Goal: Book appointment/travel/reservation

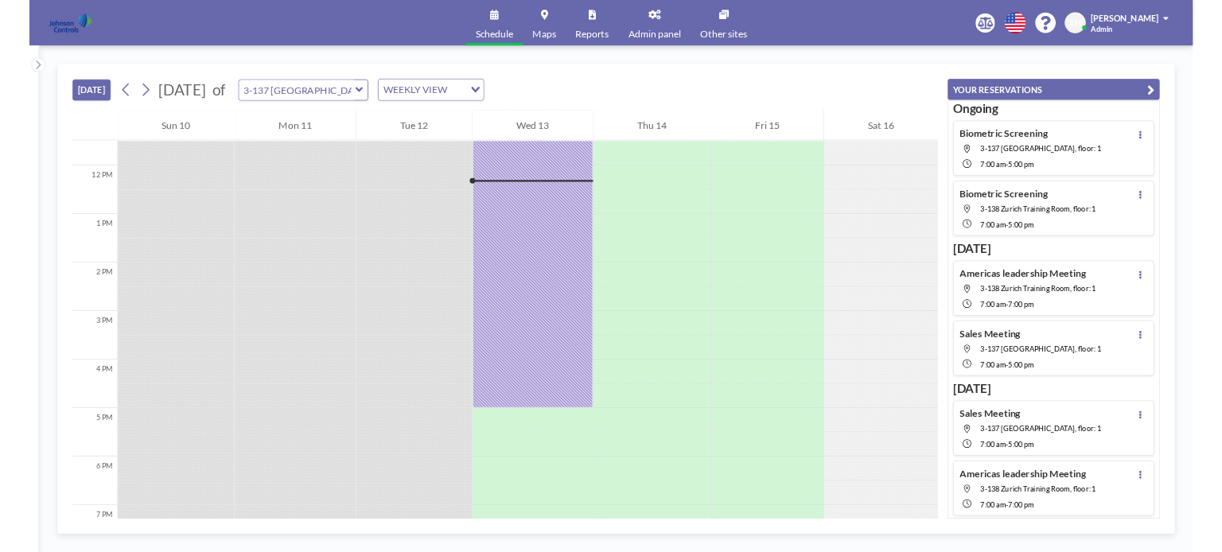
scroll to position [732, 0]
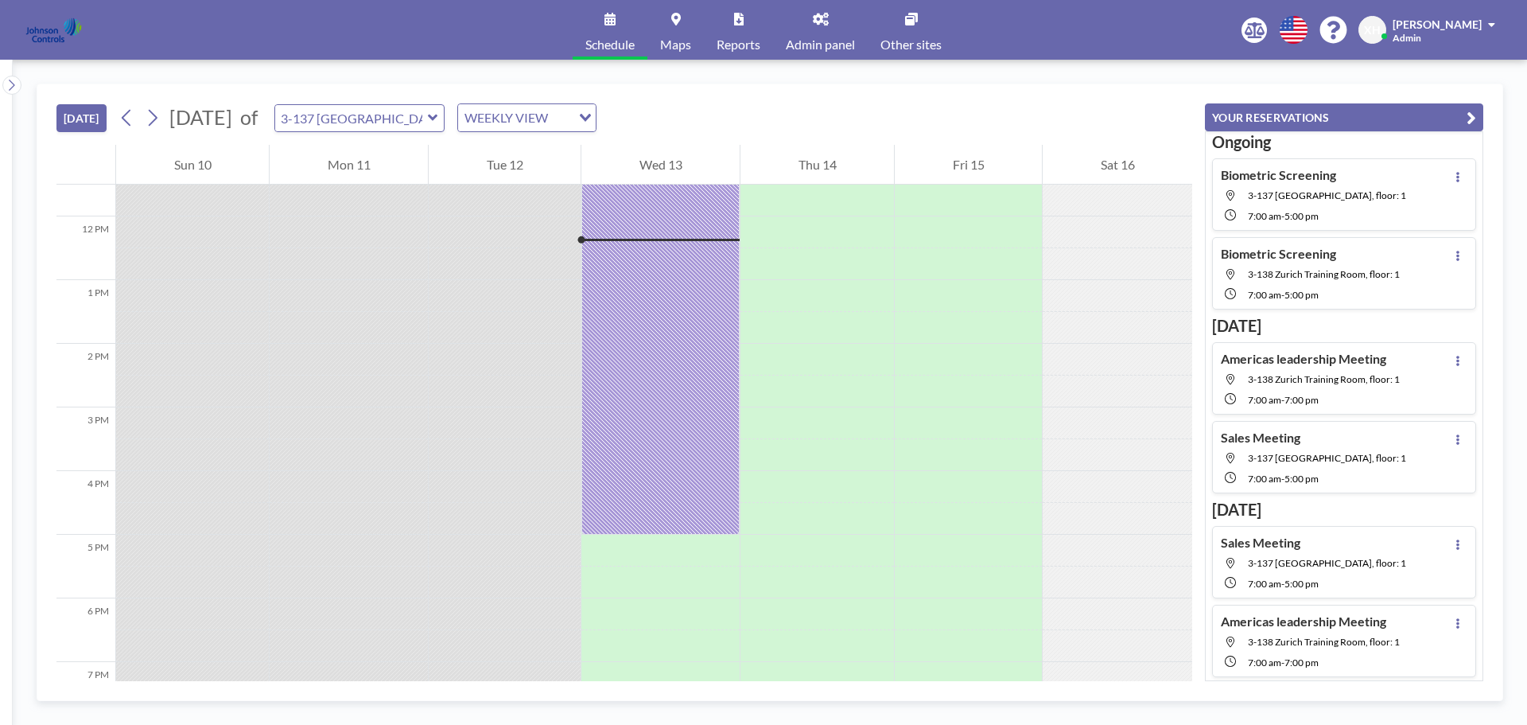
click at [679, 76] on div "[DATE] [DATE] of 3-137 [GEOGRAPHIC_DATA] Training Room WEEKLY VIEW Loading... 1…" at bounding box center [770, 392] width 1515 height 665
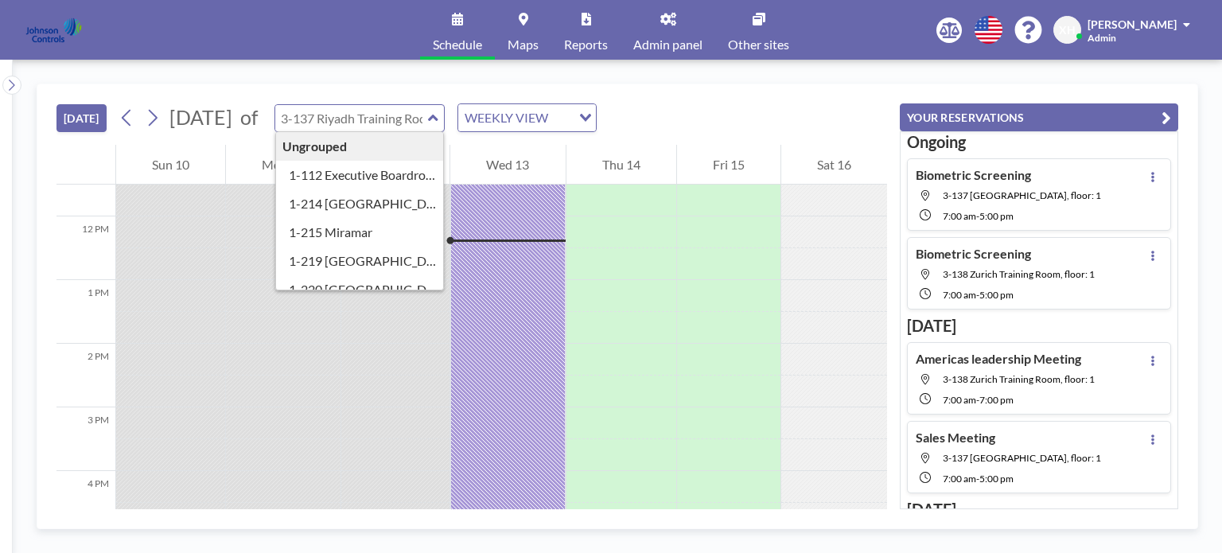
click at [428, 118] on input "text" at bounding box center [351, 118] width 153 height 26
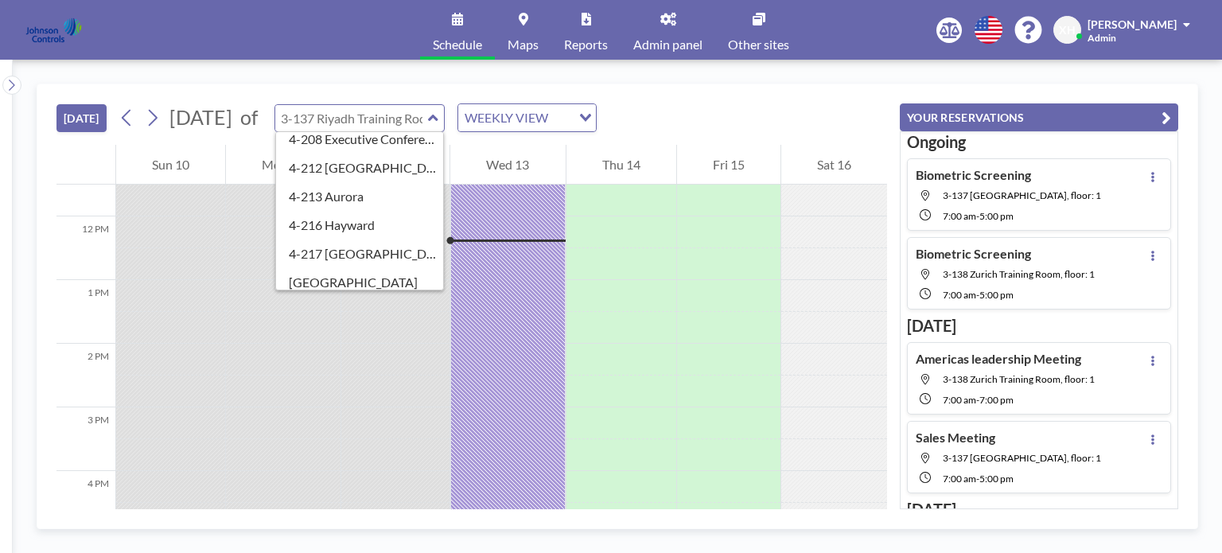
scroll to position [398, 0]
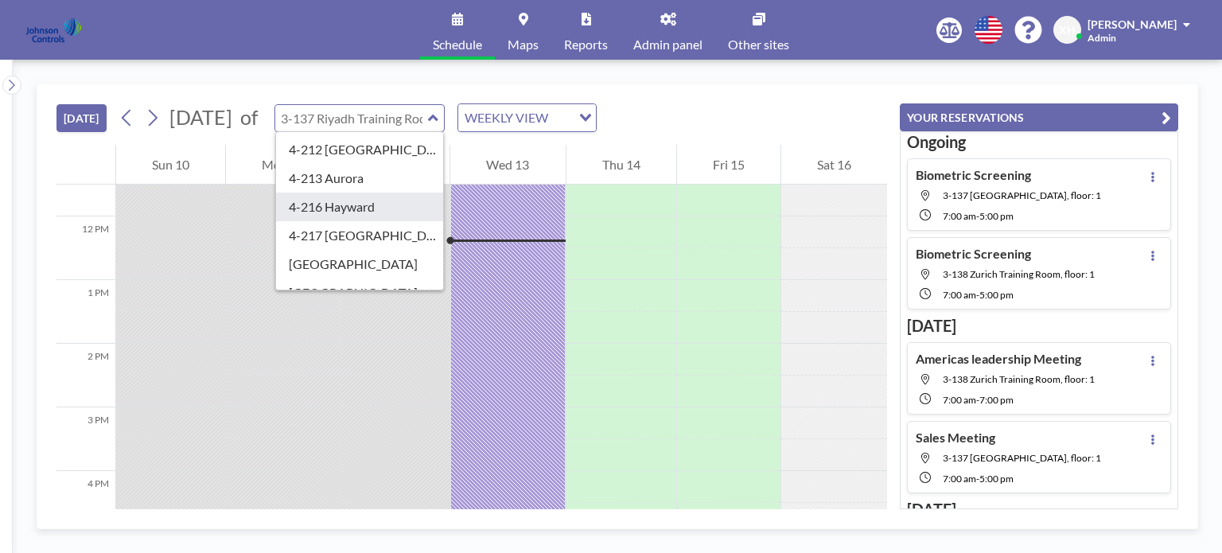
type input "4-216 Hayward"
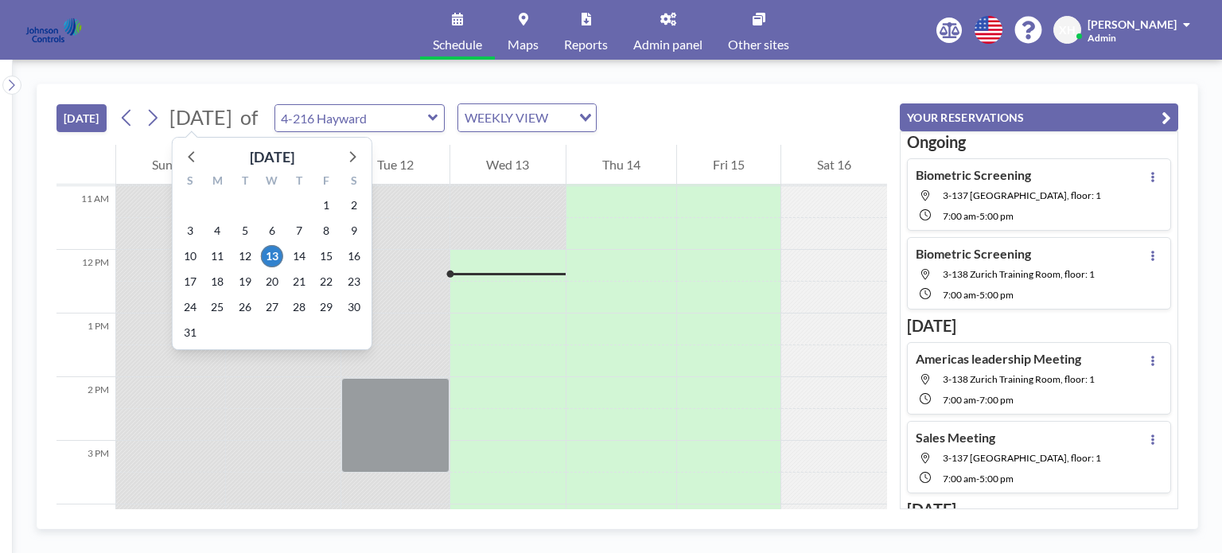
scroll to position [732, 0]
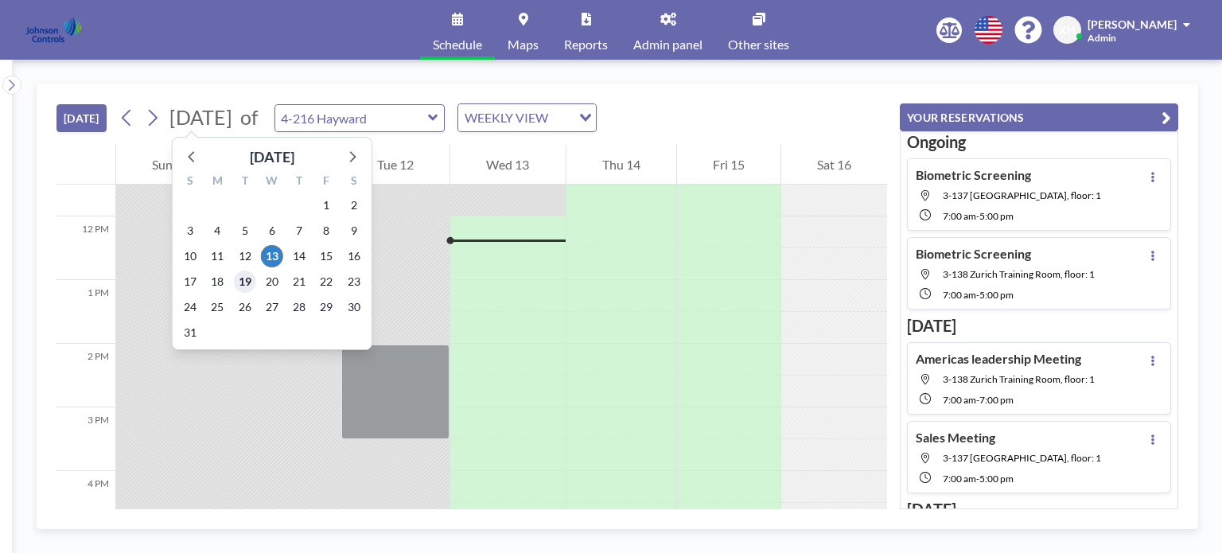
click at [249, 282] on span "19" at bounding box center [245, 281] width 22 height 22
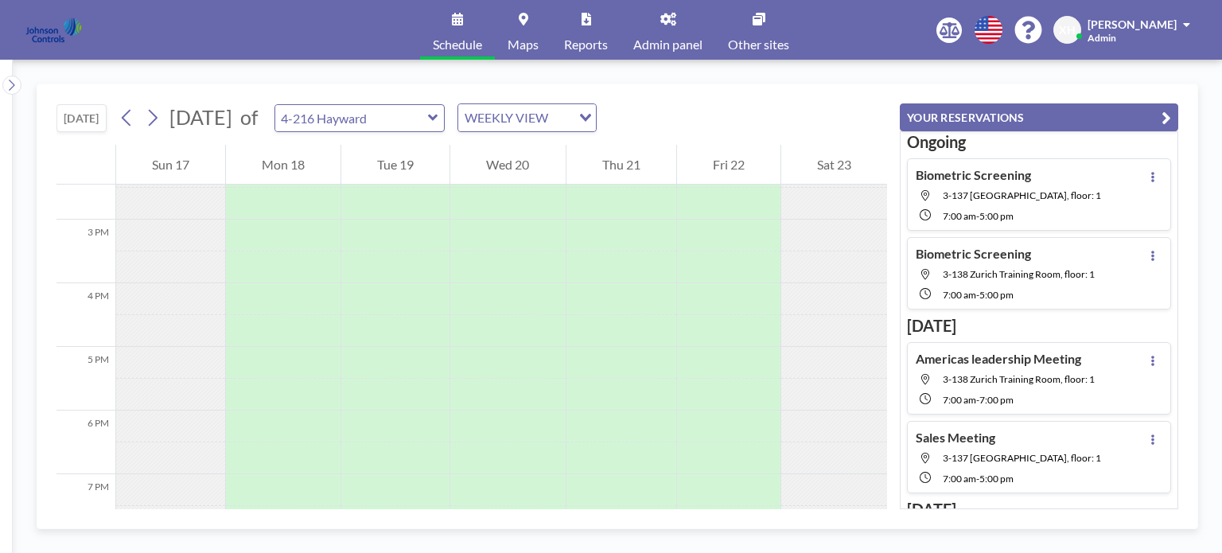
scroll to position [811, 0]
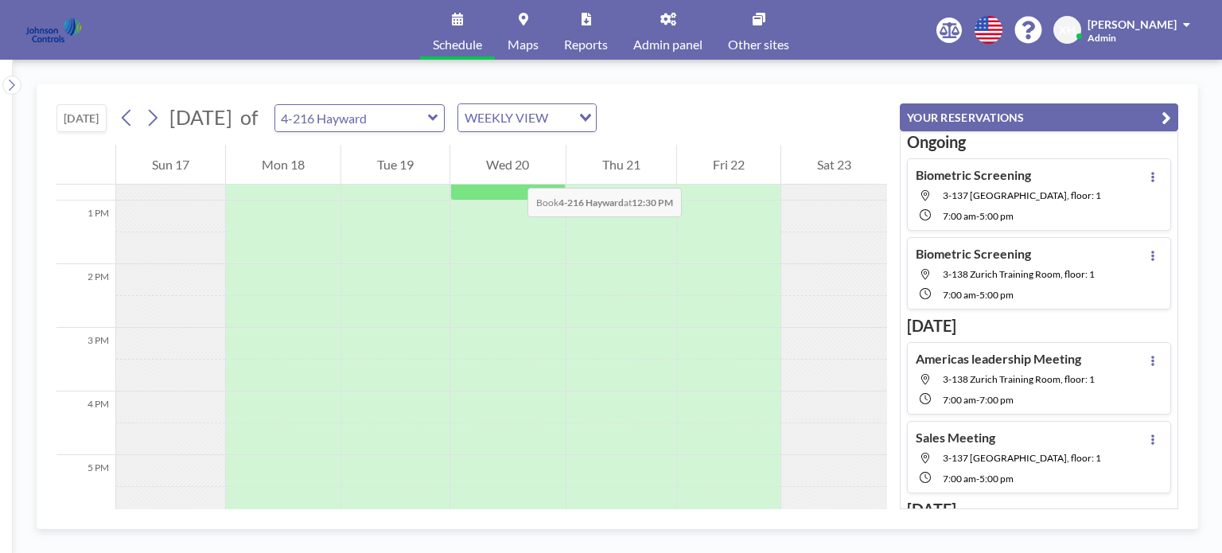
click at [512, 172] on div "Wed 20" at bounding box center [507, 165] width 115 height 40
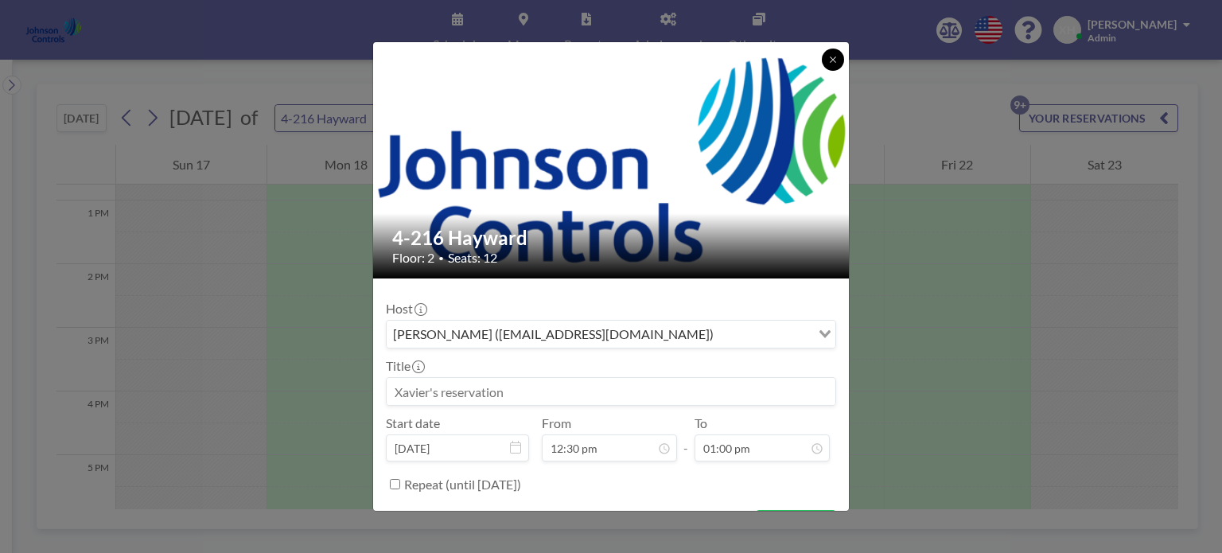
click at [839, 62] on button at bounding box center [833, 60] width 22 height 22
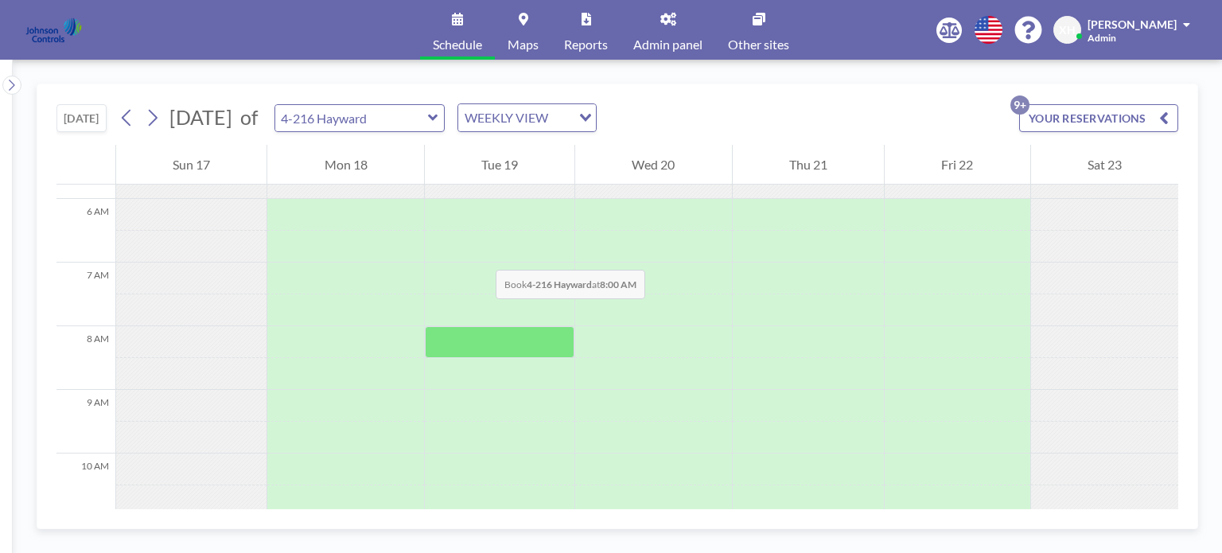
scroll to position [334, 0]
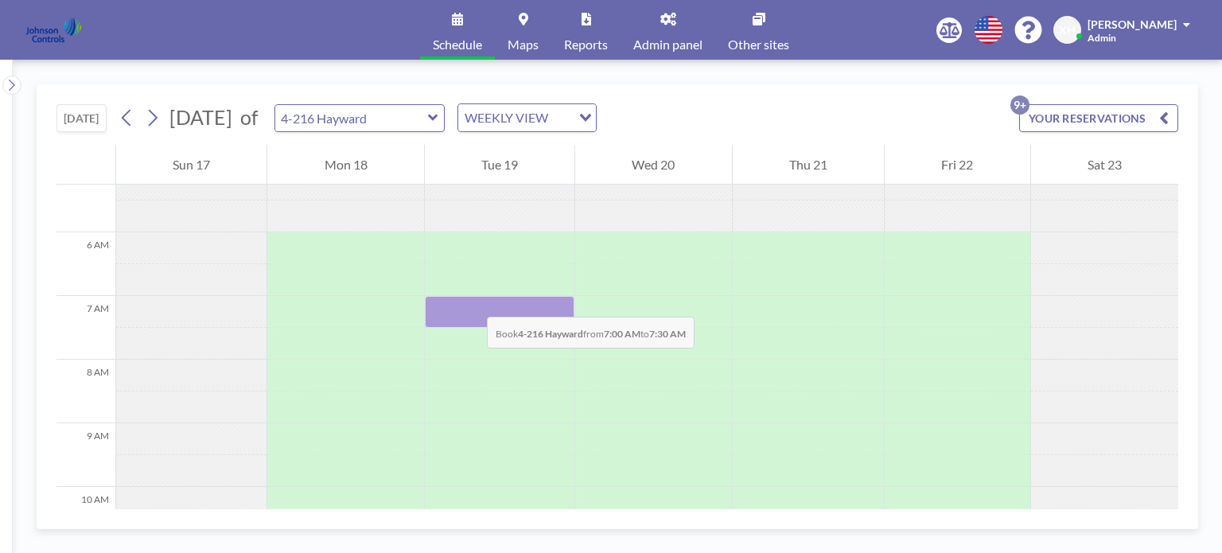
click at [471, 301] on div at bounding box center [500, 312] width 150 height 32
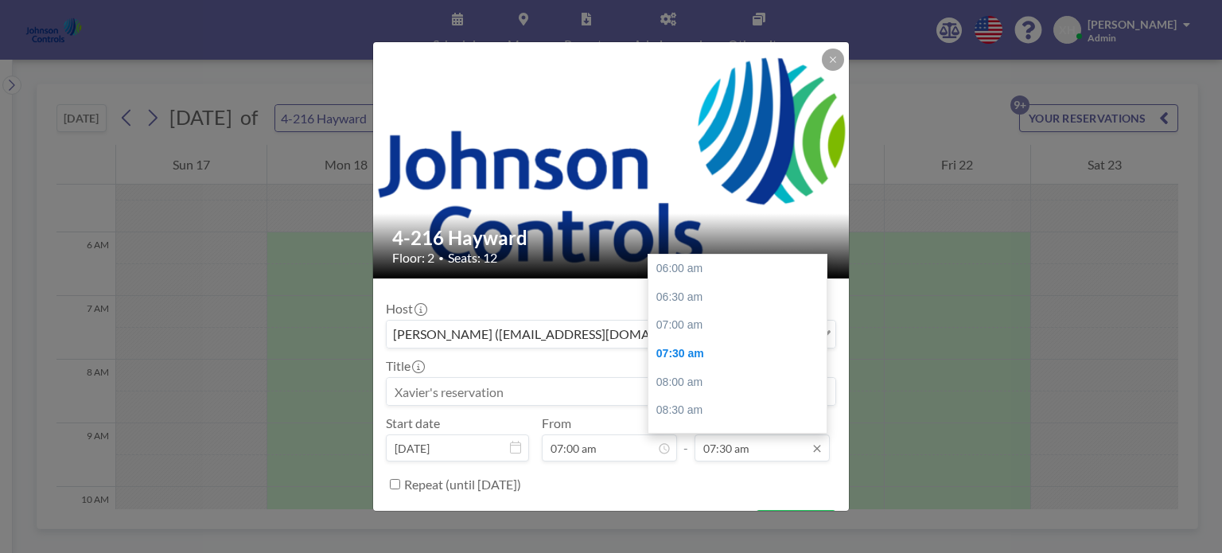
scroll to position [85, 0]
click at [760, 443] on input "07:30 am" at bounding box center [762, 447] width 135 height 27
click at [682, 305] on div "07:00 pm" at bounding box center [741, 306] width 186 height 29
type input "07:00 pm"
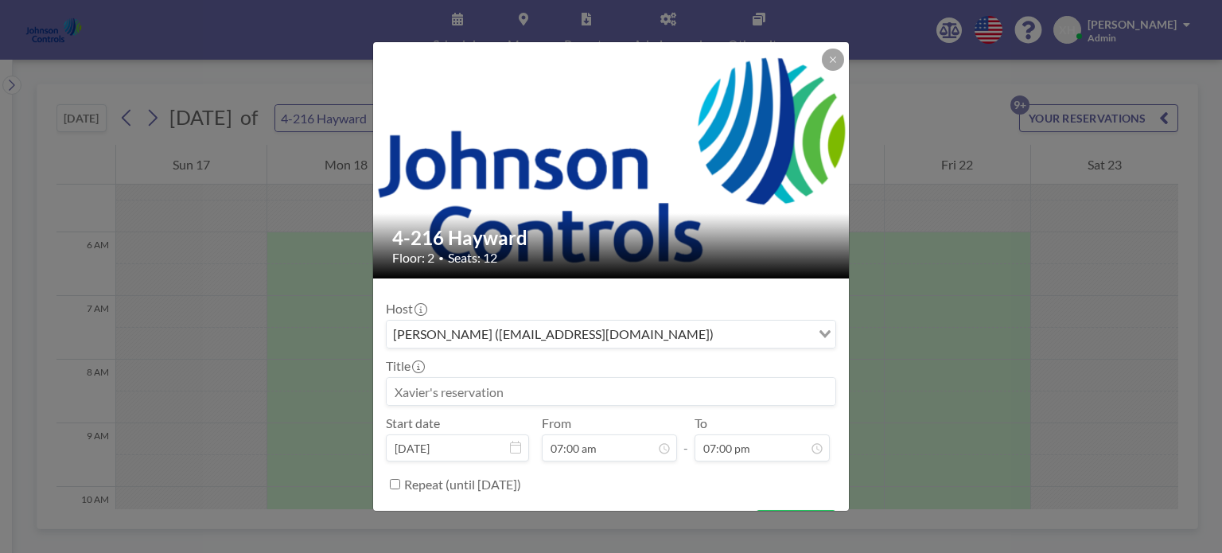
click at [578, 390] on input at bounding box center [611, 391] width 449 height 27
click at [577, 386] on input at bounding box center [611, 391] width 449 height 27
click at [582, 336] on div "[PERSON_NAME] ([EMAIL_ADDRESS][DOMAIN_NAME])" at bounding box center [599, 333] width 424 height 24
click at [761, 295] on div "Host [PERSON_NAME] ([EMAIL_ADDRESS][DOMAIN_NAME]) Loading... Title Sensormatic …" at bounding box center [611, 394] width 450 height 206
drag, startPoint x: 621, startPoint y: 388, endPoint x: 394, endPoint y: 373, distance: 228.0
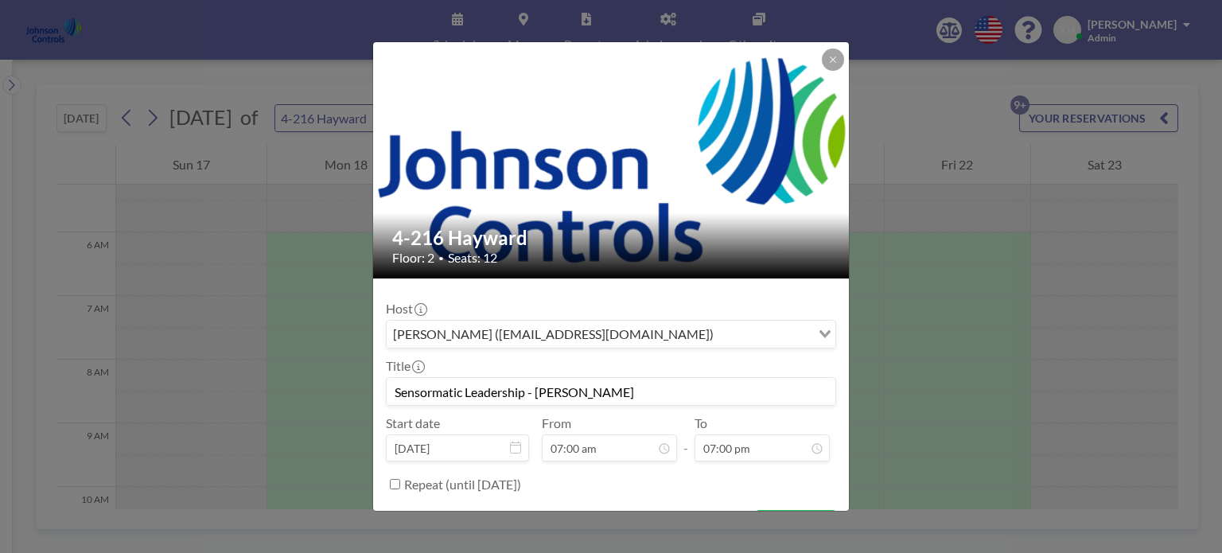
click at [394, 373] on div "Title Sensormatic Leadership - [PERSON_NAME]" at bounding box center [611, 382] width 450 height 48
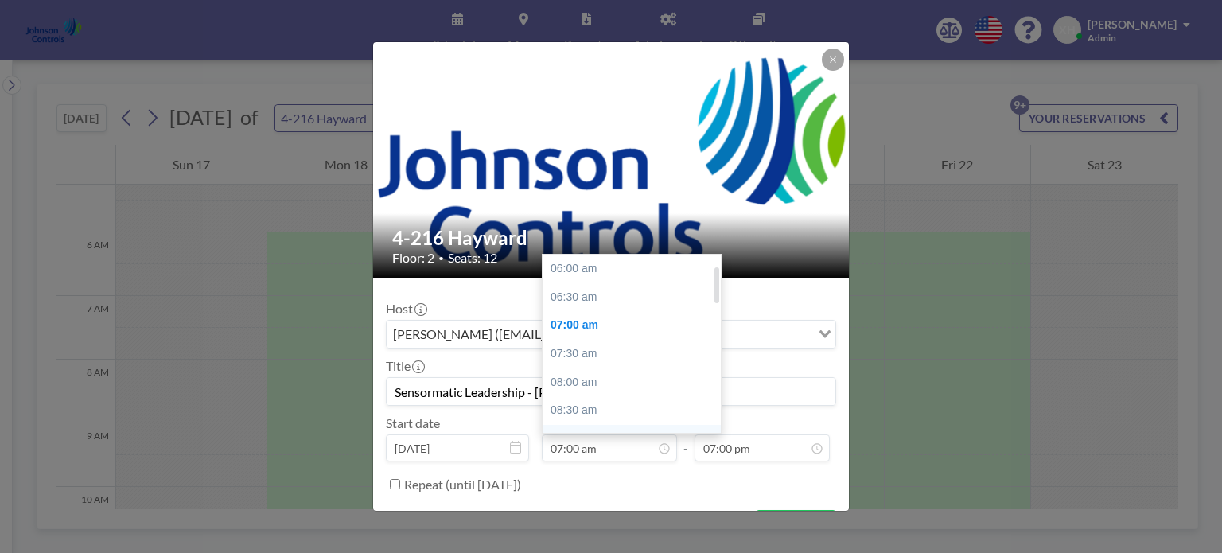
scroll to position [56, 0]
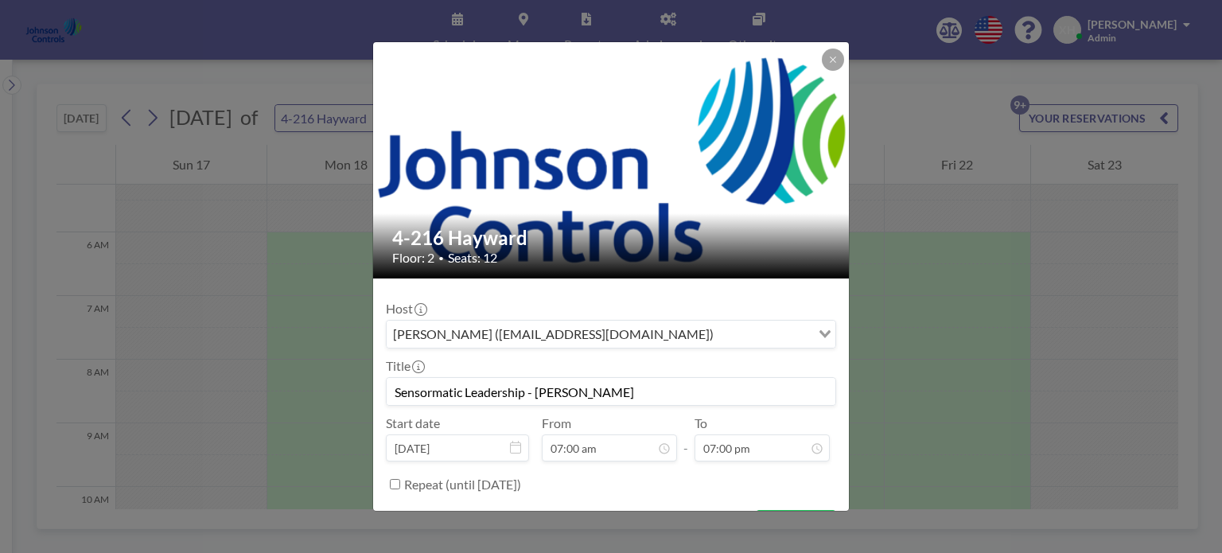
click at [659, 392] on input "Sensormatic Leadership - [PERSON_NAME]" at bounding box center [611, 391] width 449 height 27
click at [592, 394] on input "Sensormatic Leadership - [PERSON_NAME]" at bounding box center [611, 391] width 449 height 27
click at [636, 391] on input "Sensormatic Leadership - [PERSON_NAME]" at bounding box center [611, 391] width 449 height 27
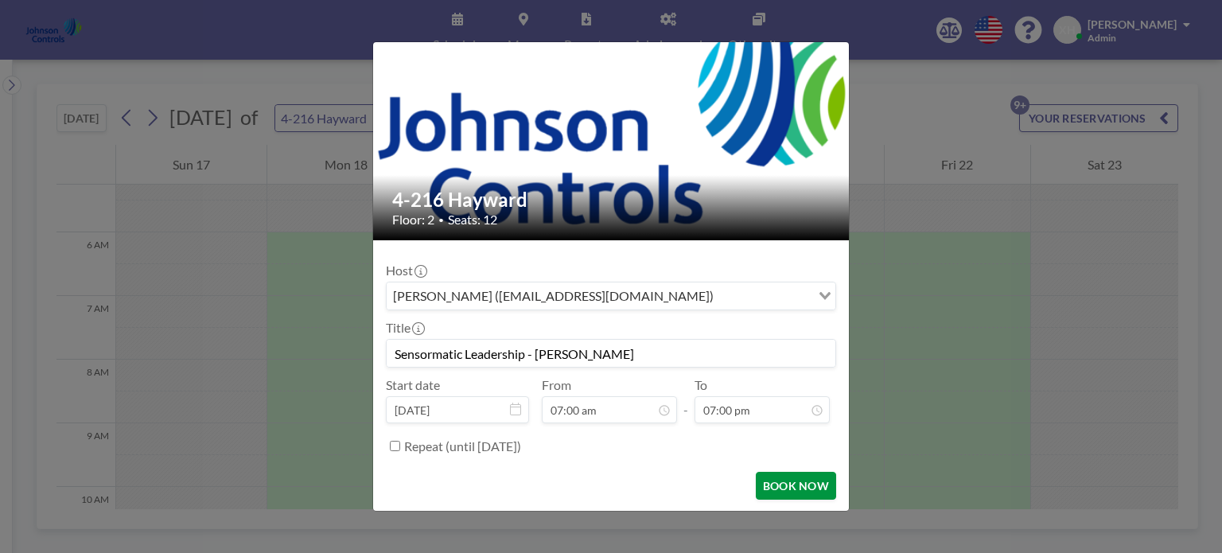
type input "Sensormatic Leadership - [PERSON_NAME]"
click at [774, 481] on button "BOOK NOW" at bounding box center [796, 486] width 80 height 28
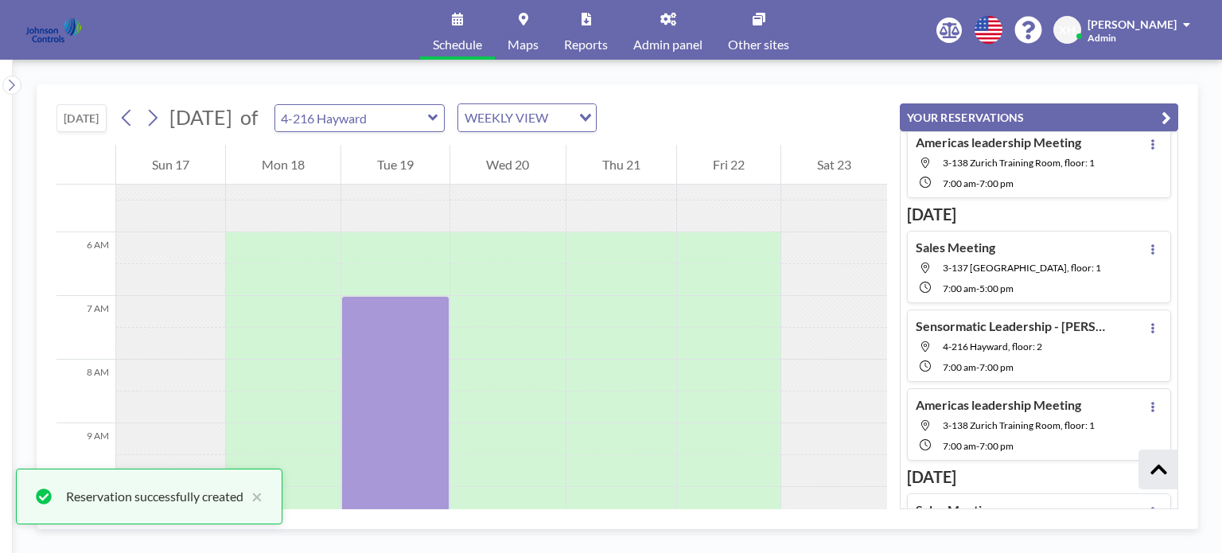
scroll to position [315, 0]
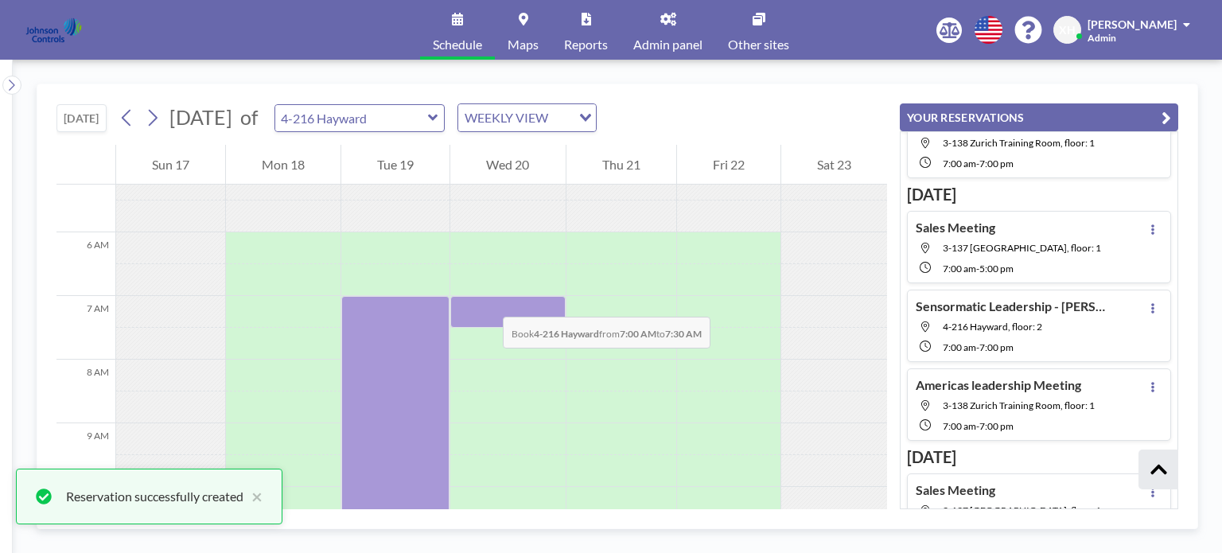
click at [487, 301] on div at bounding box center [507, 312] width 115 height 32
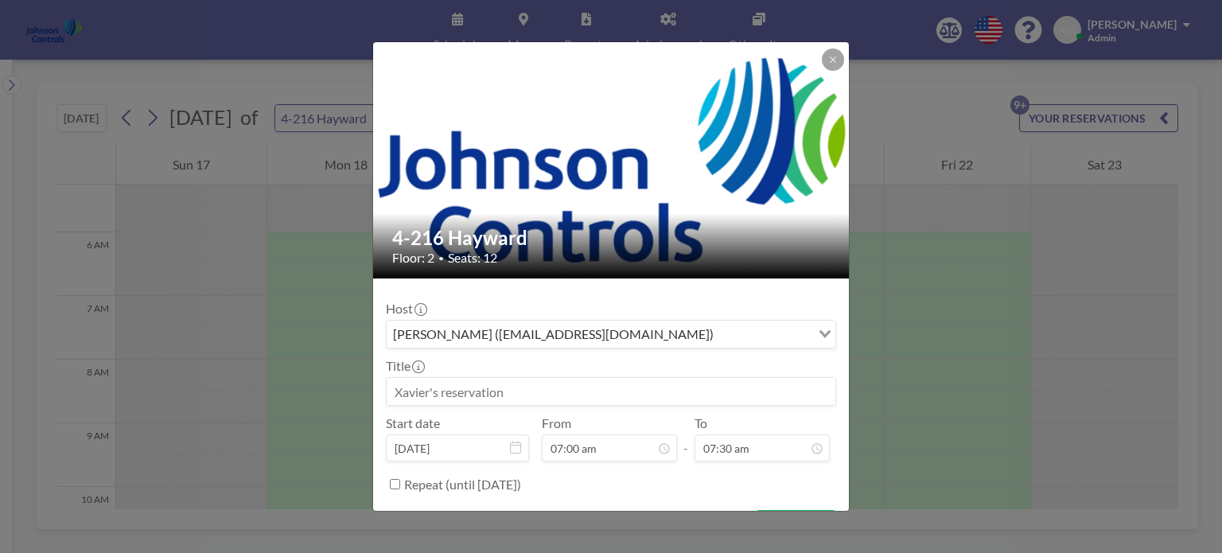
click at [446, 398] on input at bounding box center [611, 391] width 449 height 27
paste input "Sensormatic Leadership - [PERSON_NAME]"
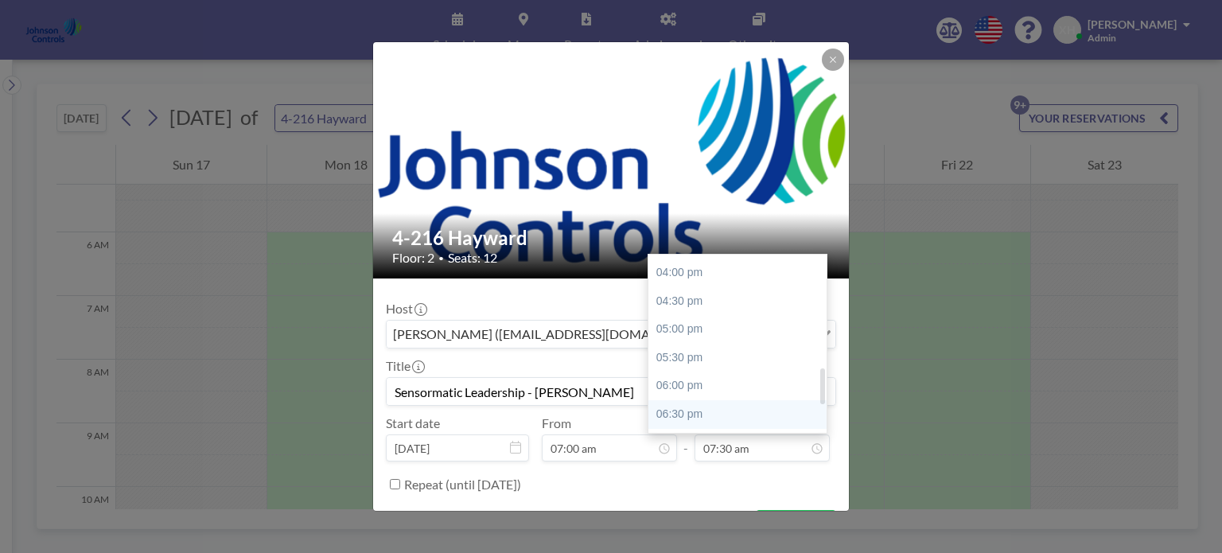
scroll to position [700, 0]
type input "Sensormatic Leadership - [PERSON_NAME]"
click at [679, 307] on div "07:00 pm" at bounding box center [741, 306] width 186 height 29
type input "07:00 pm"
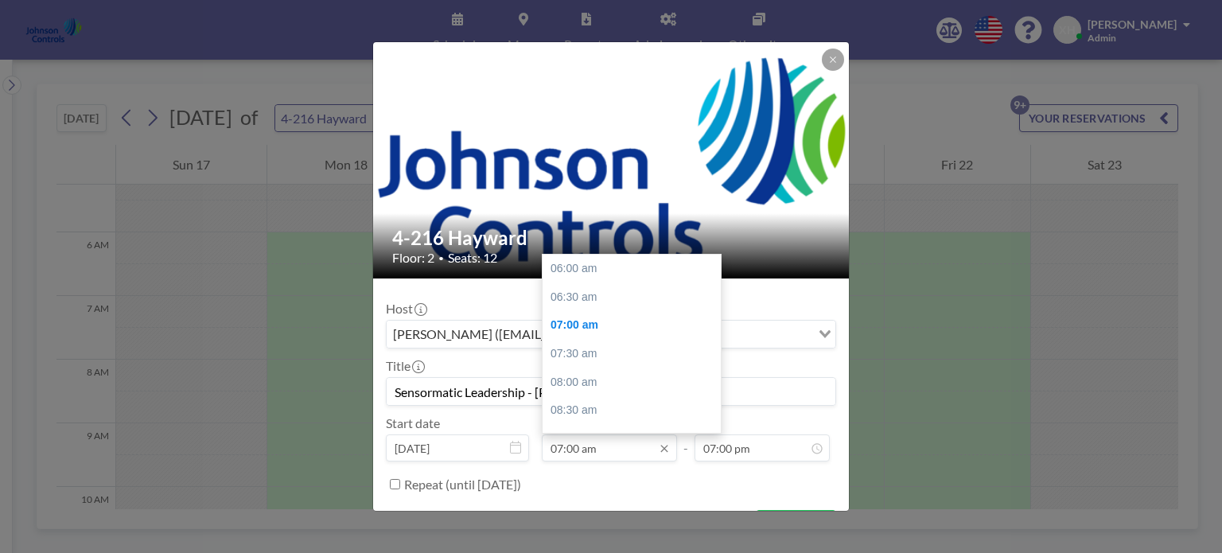
scroll to position [56, 0]
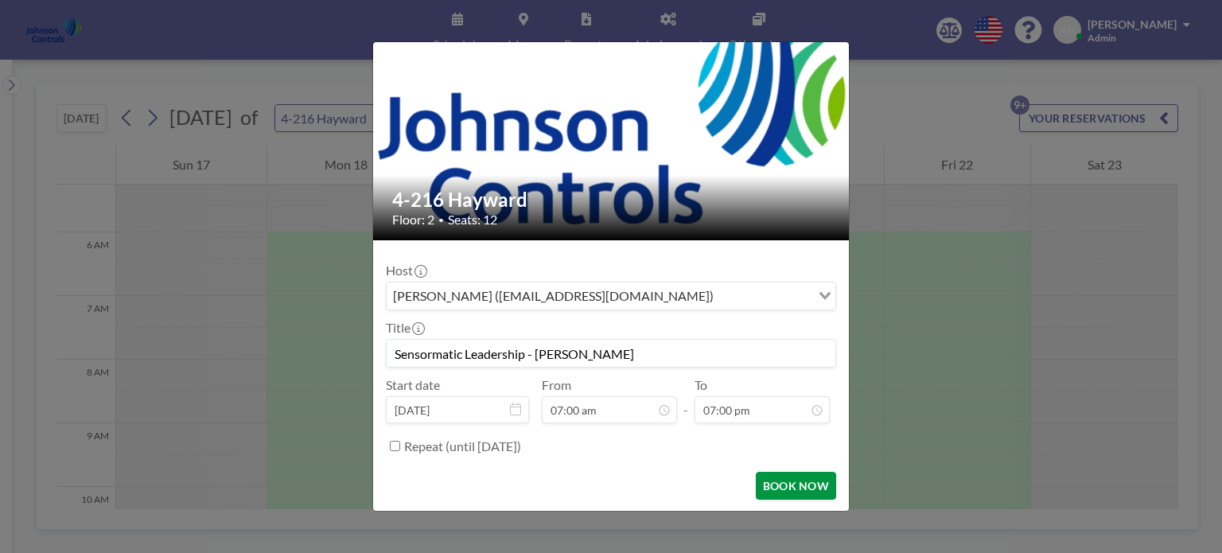
click at [788, 496] on button "BOOK NOW" at bounding box center [796, 486] width 80 height 28
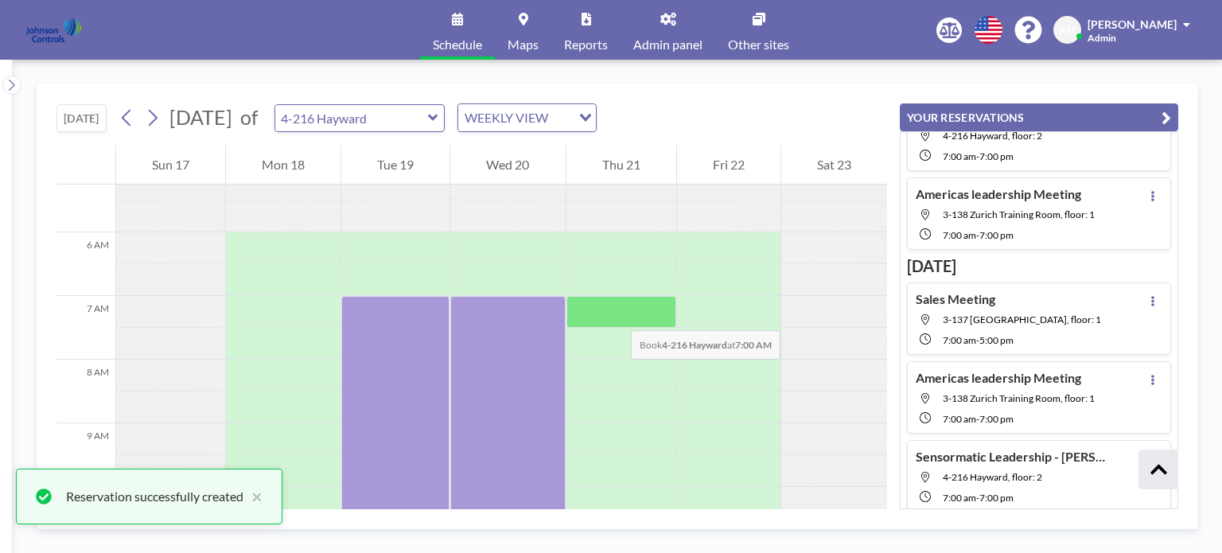
scroll to position [507, 0]
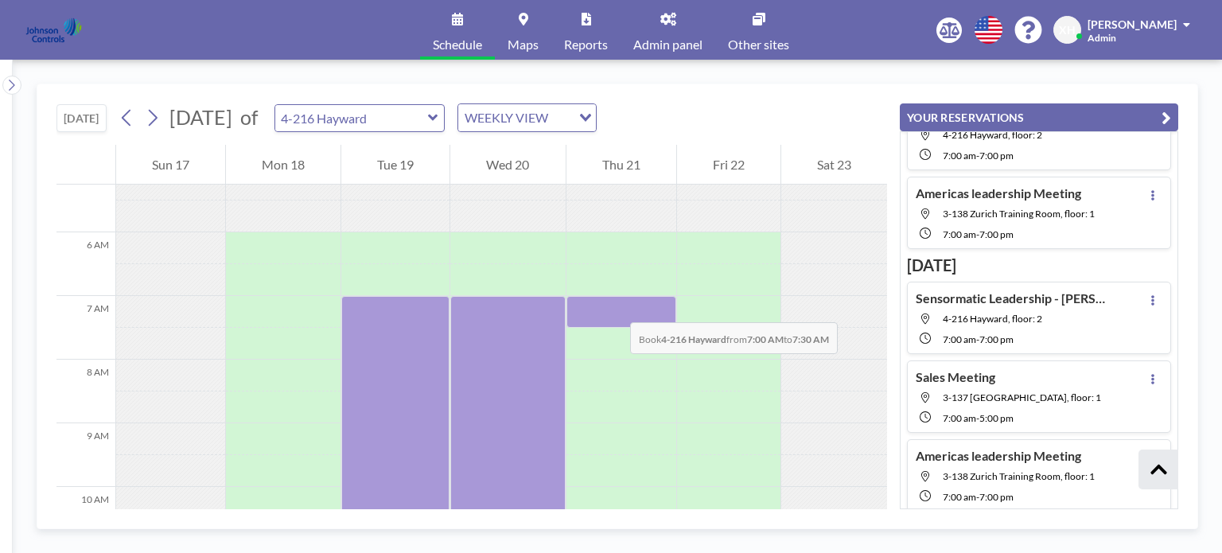
click at [614, 306] on div at bounding box center [621, 312] width 110 height 32
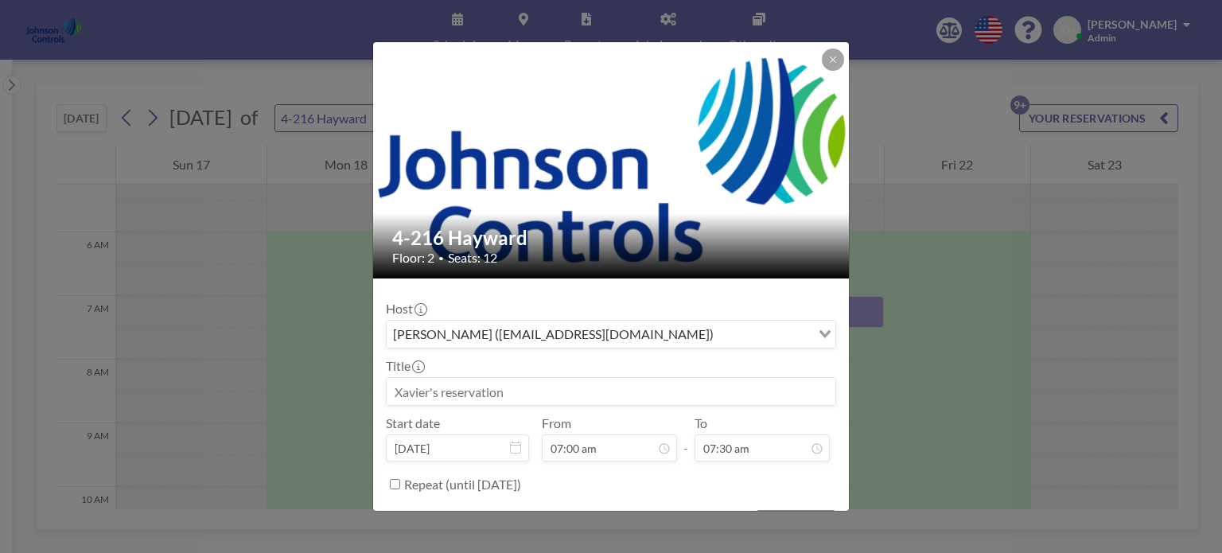
click at [423, 396] on input at bounding box center [611, 391] width 449 height 27
paste input "Sensormatic Leadership - [PERSON_NAME]"
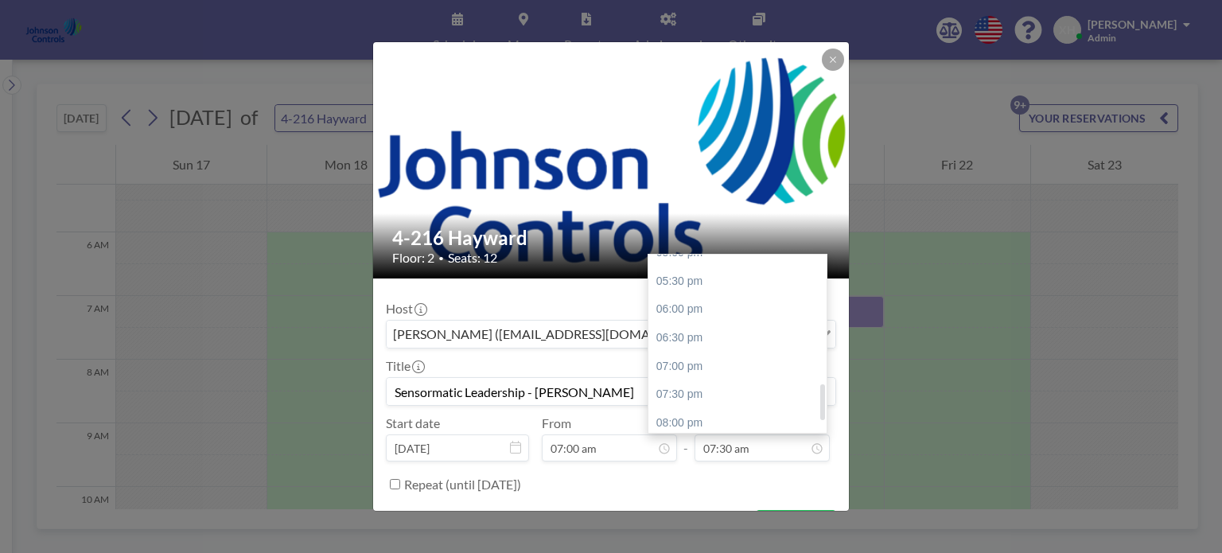
scroll to position [642, 0]
type input "Sensormatic Leadership - [PERSON_NAME]"
click at [702, 361] on div "07:00 pm" at bounding box center [741, 363] width 186 height 29
type input "07:00 pm"
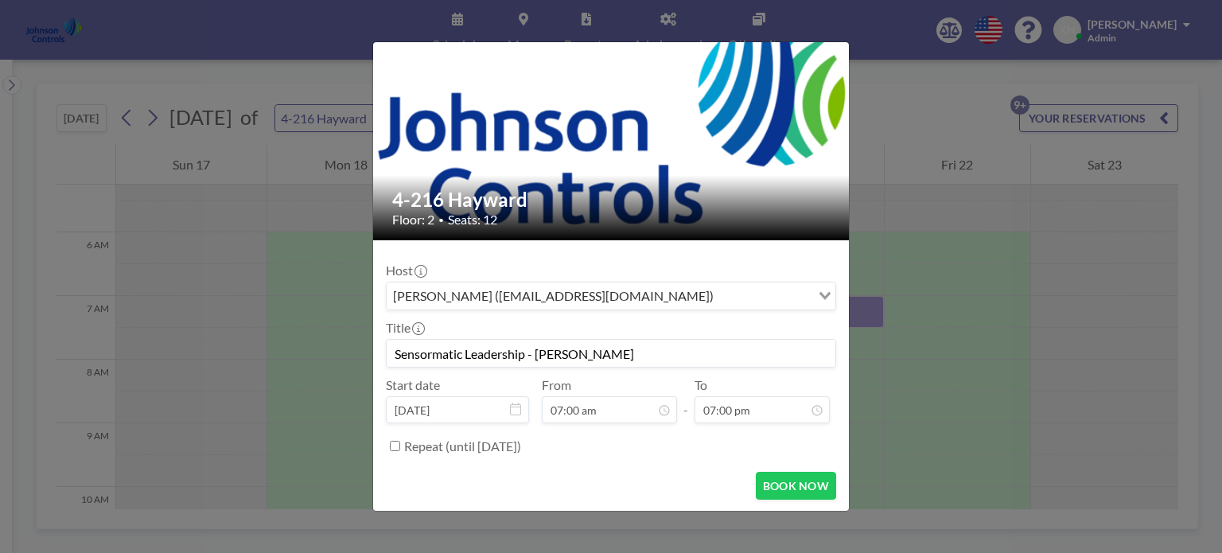
scroll to position [56, 0]
click at [792, 478] on button "BOOK NOW" at bounding box center [796, 486] width 80 height 28
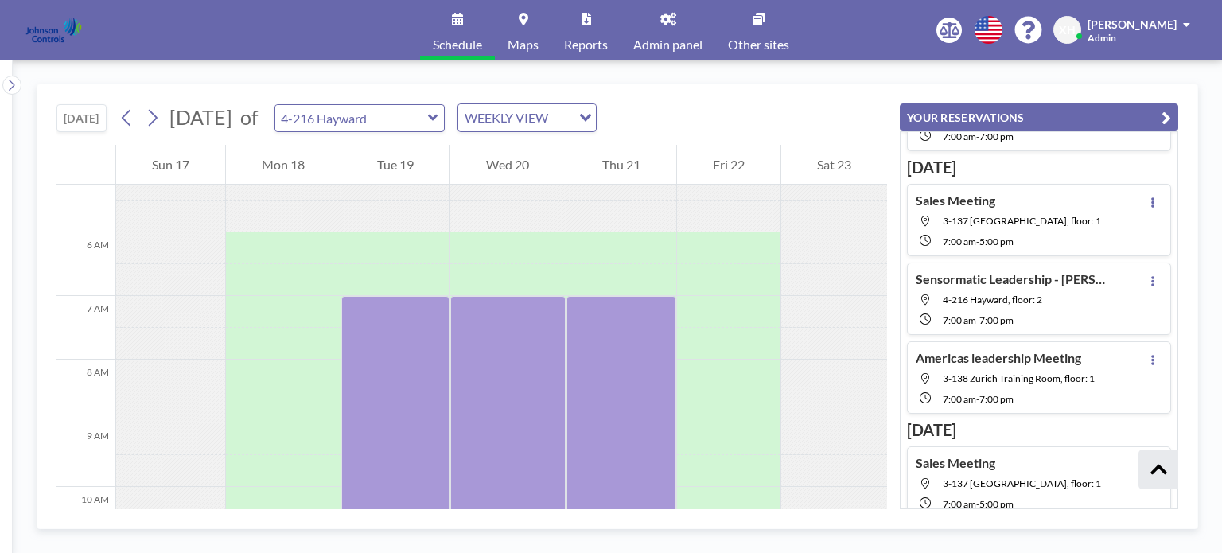
scroll to position [293, 0]
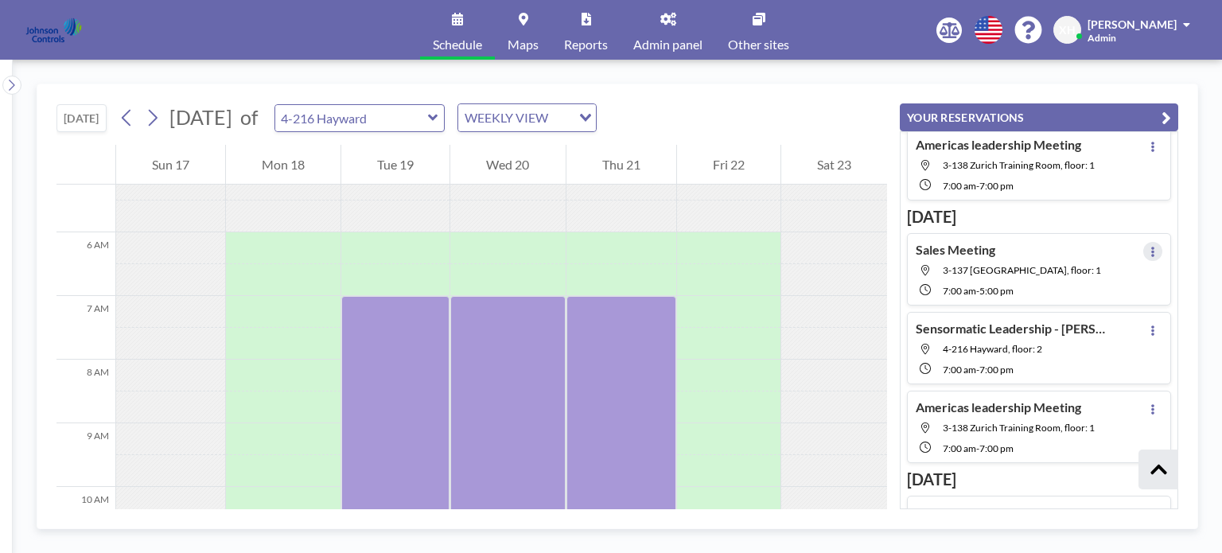
click at [1151, 247] on icon at bounding box center [1152, 252] width 3 height 10
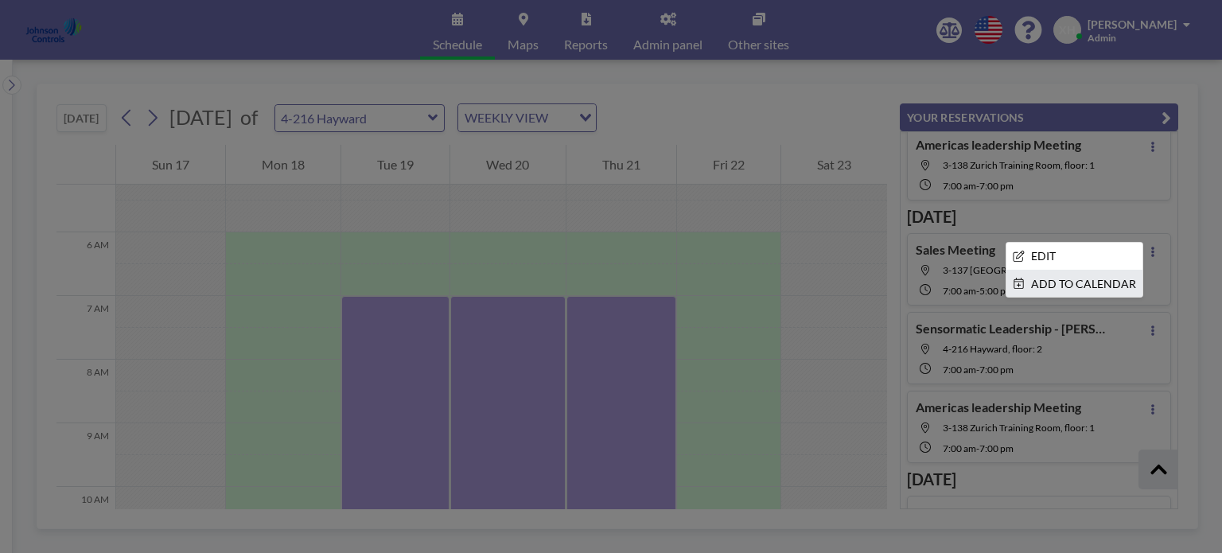
click at [1073, 279] on li "ADD TO CALENDAR" at bounding box center [1074, 283] width 136 height 27
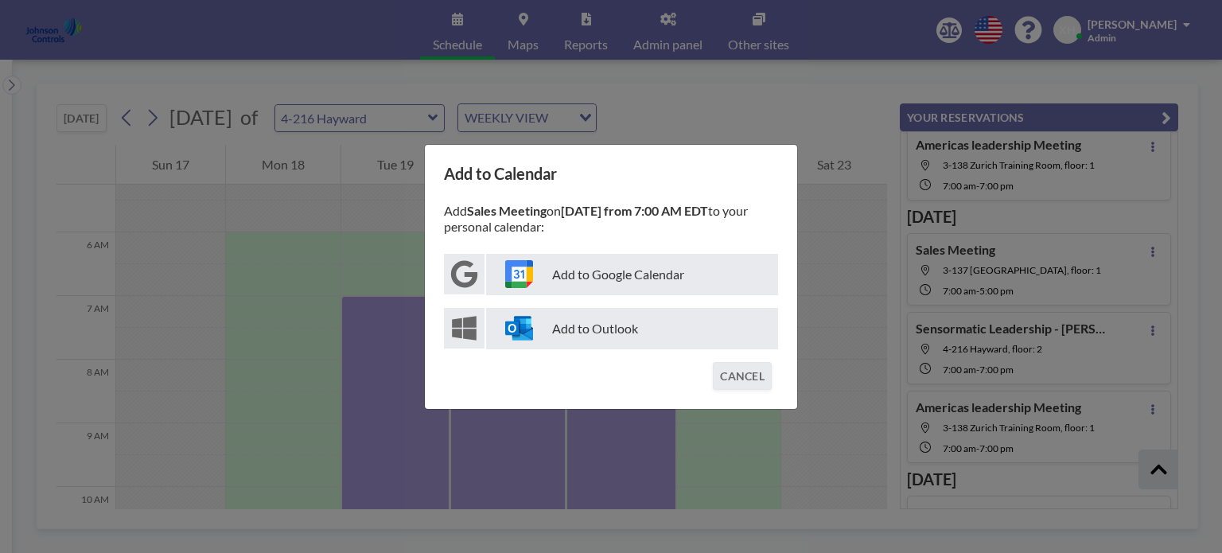
click at [560, 329] on p "Add to Outlook" at bounding box center [632, 328] width 292 height 41
click at [743, 90] on div "Add to Calendar Add Sales Meeting on [DATE] from 7:00 AM EDT to your personal c…" at bounding box center [611, 276] width 1222 height 553
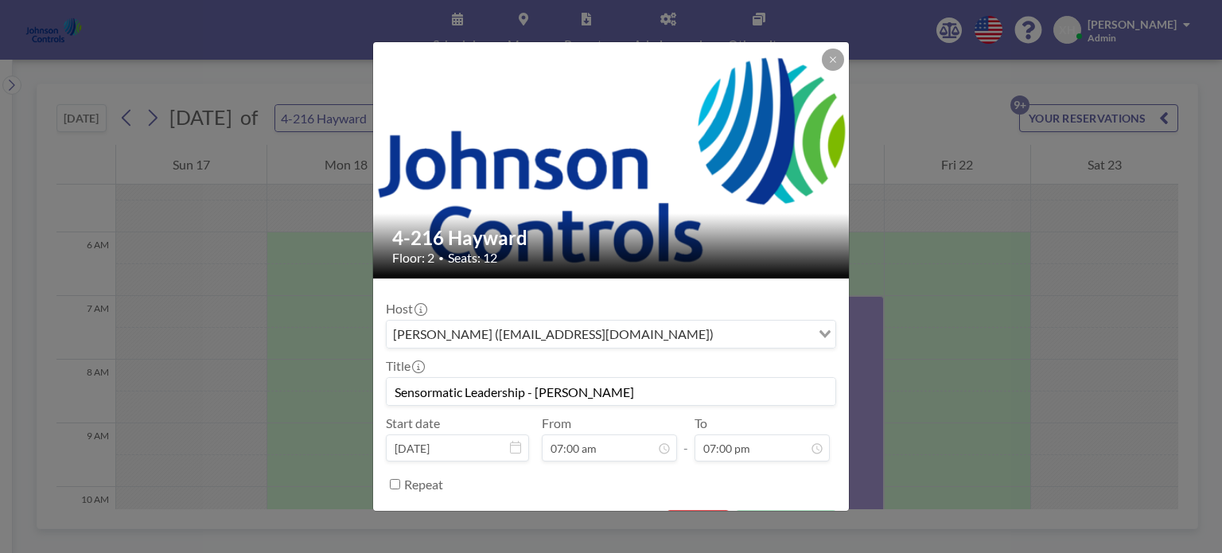
click at [901, 196] on div "4-216 Hayward Floor: 2 • Seats: 12 Host [PERSON_NAME] ([EMAIL_ADDRESS][DOMAIN_N…" at bounding box center [611, 276] width 1222 height 553
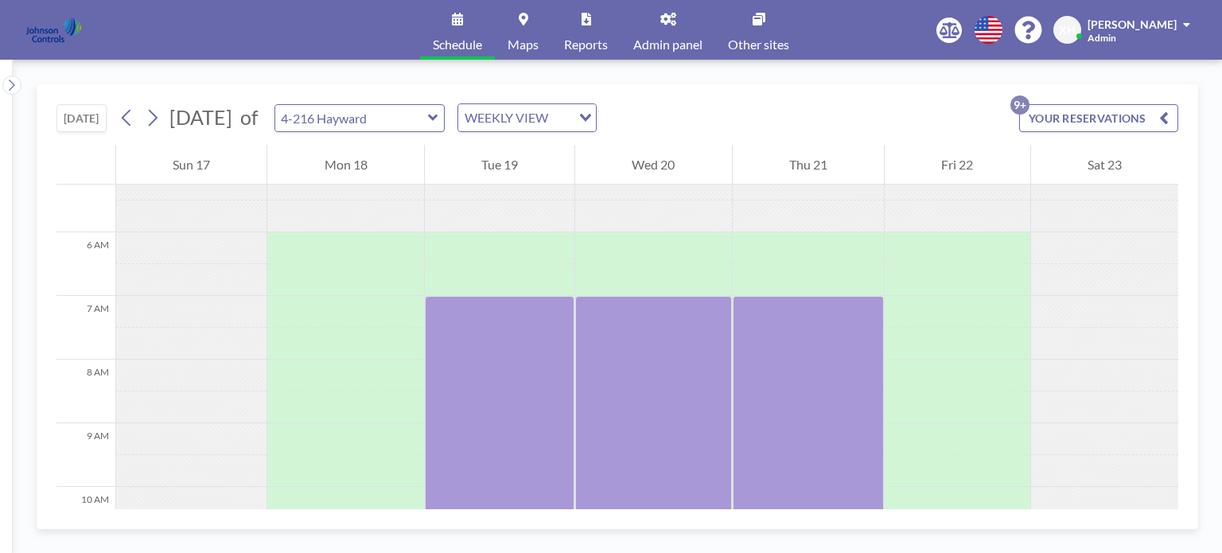
click at [1165, 115] on icon "button" at bounding box center [1164, 117] width 10 height 19
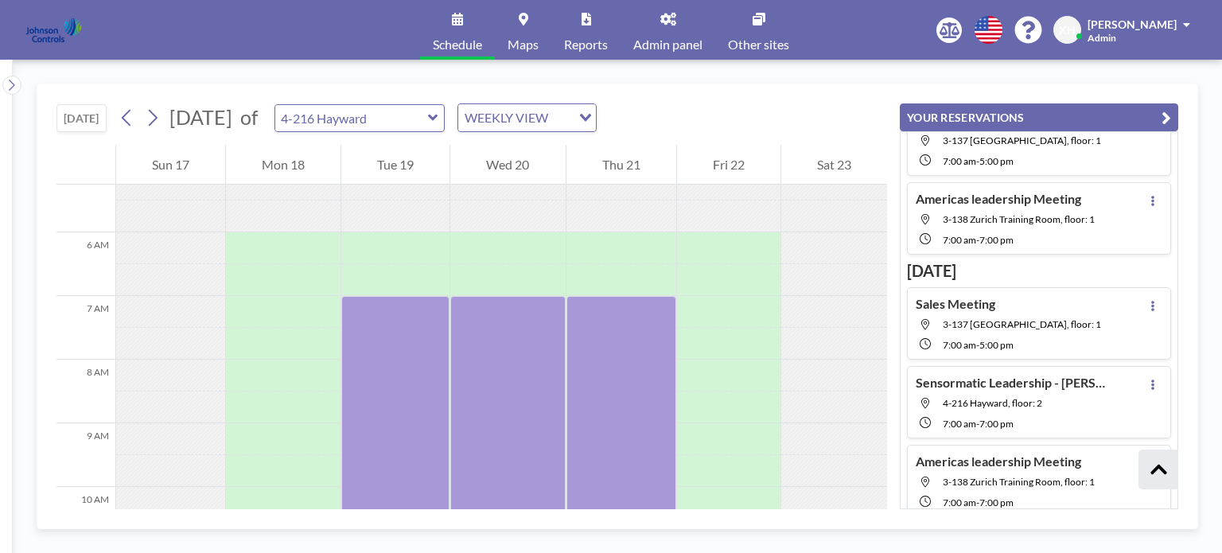
scroll to position [318, 0]
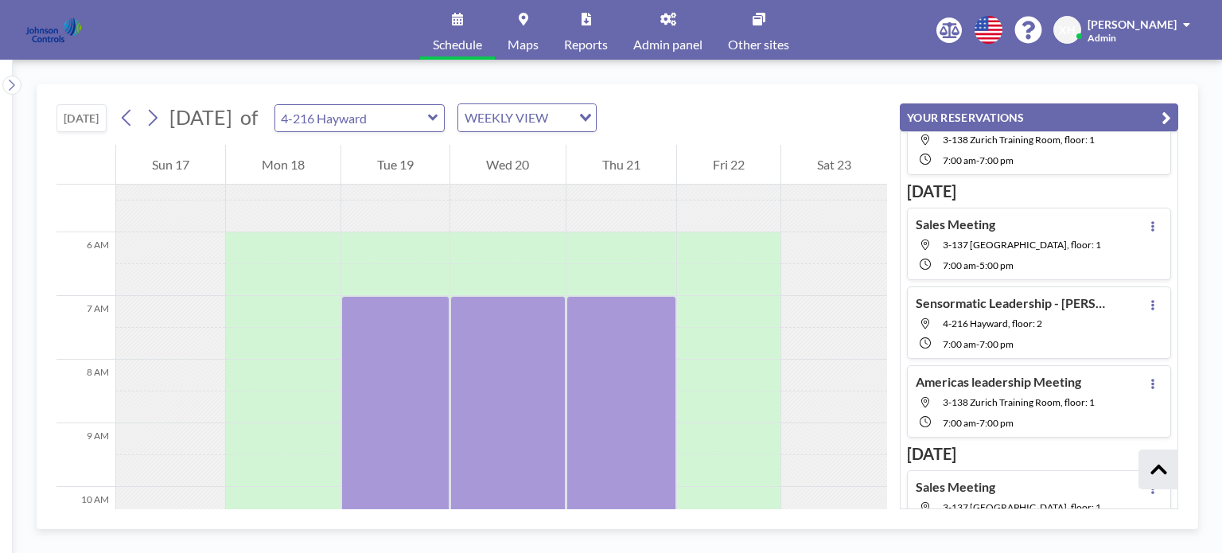
click at [1033, 317] on span "4-216 Hayward, floor: 2" at bounding box center [992, 323] width 99 height 12
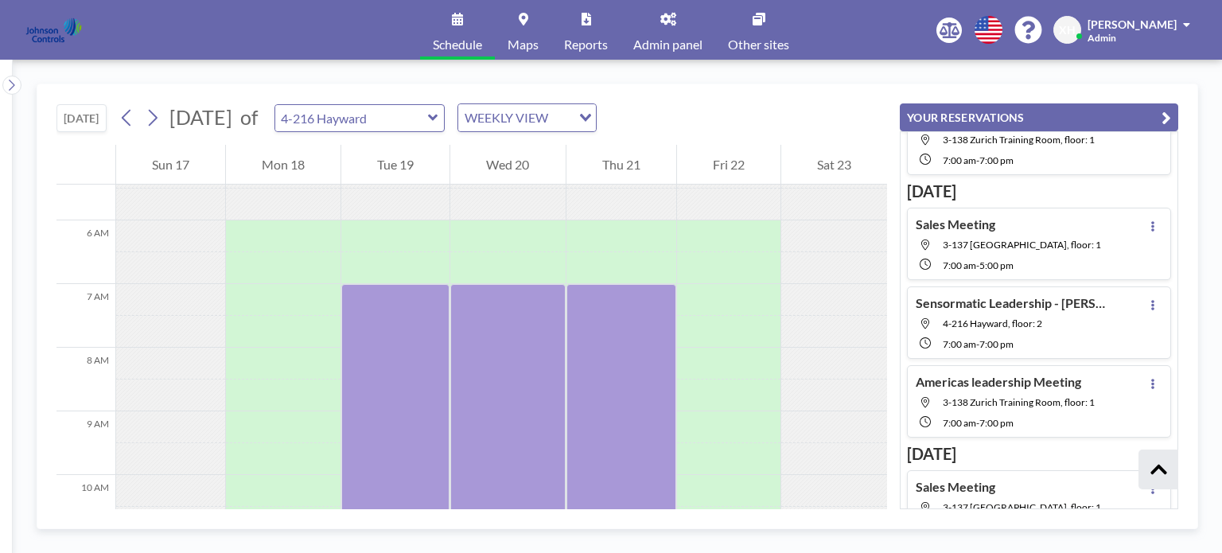
scroll to position [414, 0]
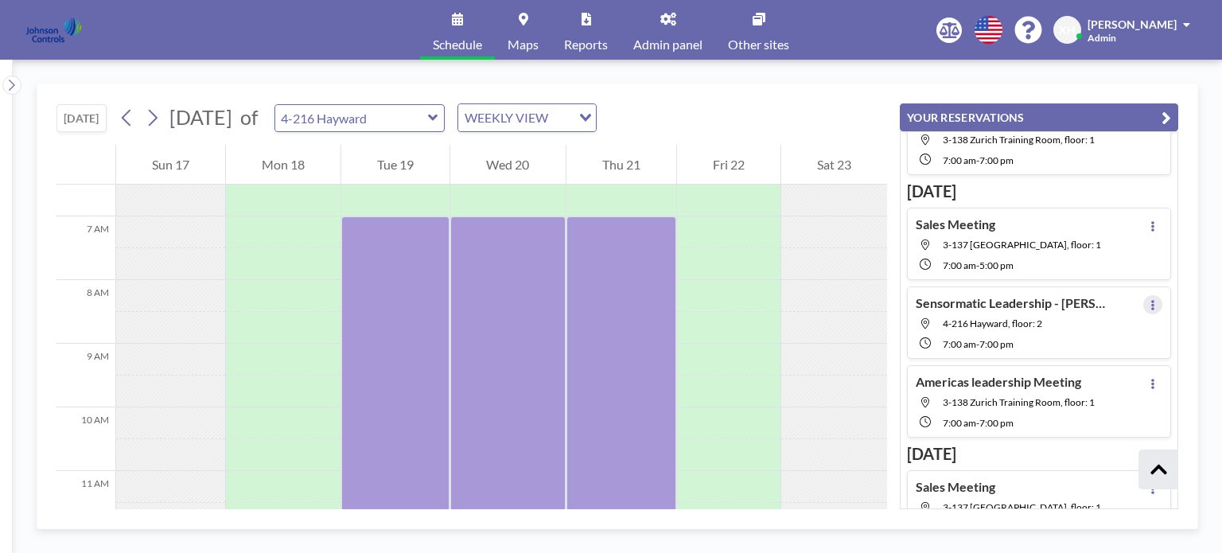
click at [1150, 300] on icon at bounding box center [1153, 305] width 6 height 10
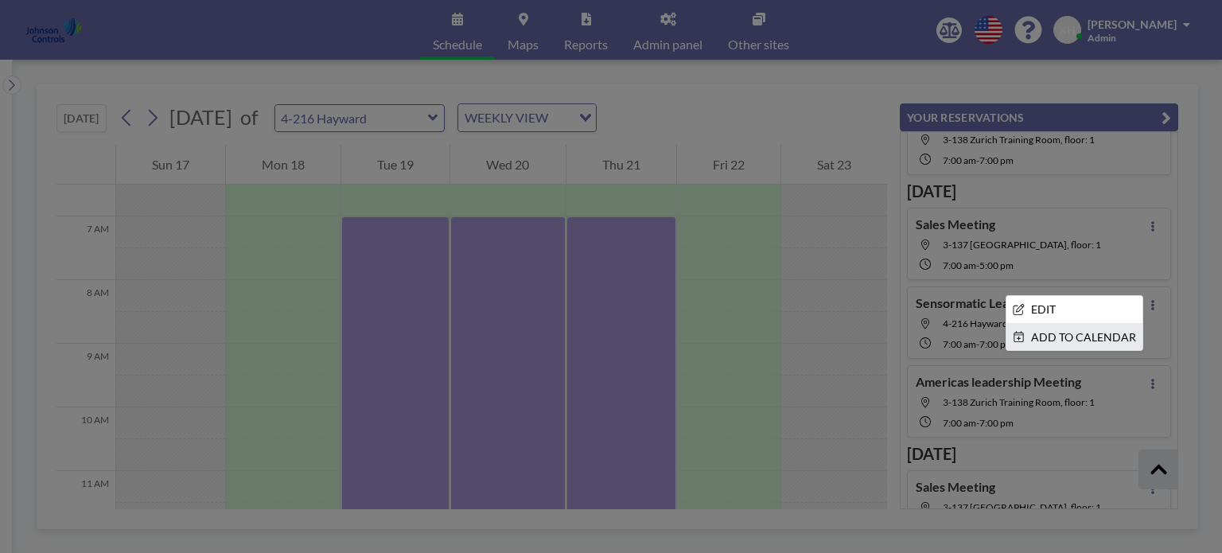
click at [1068, 330] on li "ADD TO CALENDAR" at bounding box center [1074, 337] width 136 height 27
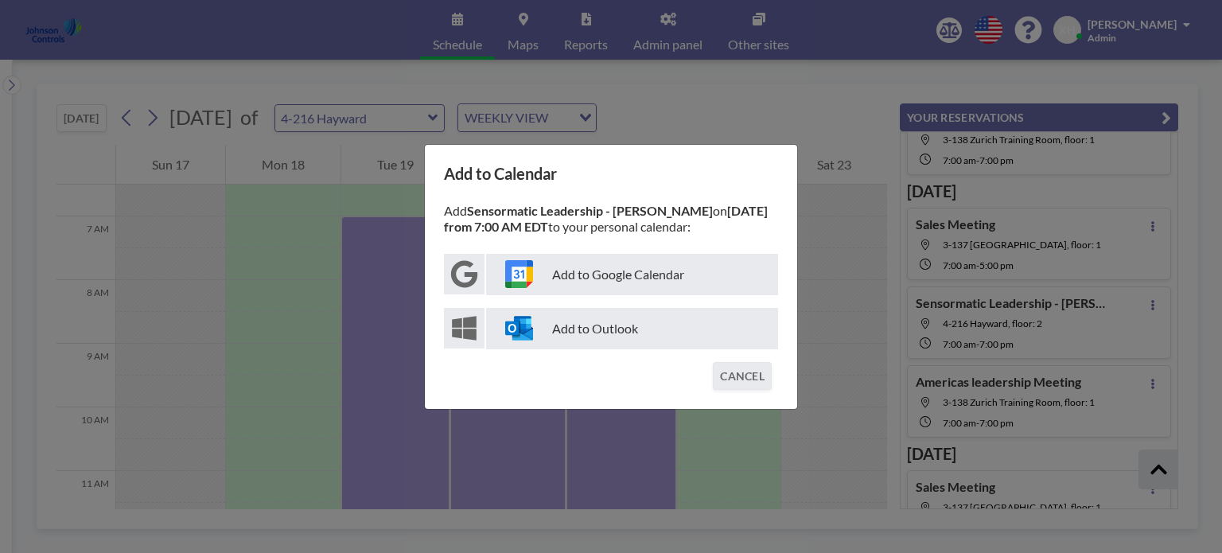
click at [563, 344] on p "Add to Outlook" at bounding box center [632, 328] width 292 height 41
click at [739, 101] on div "Add to Calendar Add Sensormatic Leadership - [PERSON_NAME] on [DATE] from 7:00 …" at bounding box center [611, 276] width 1222 height 553
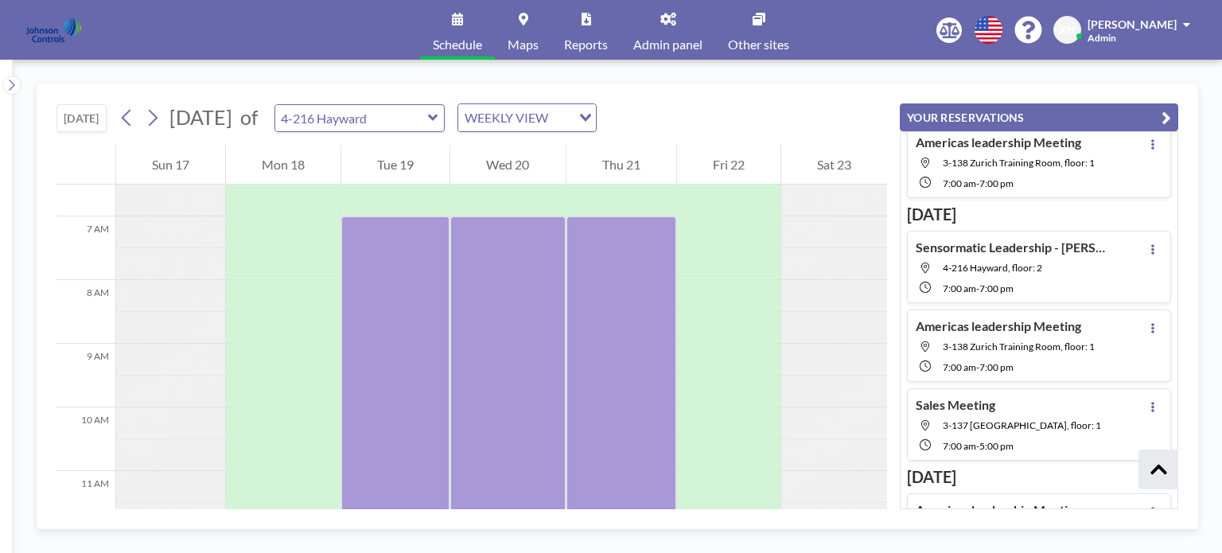
scroll to position [586, 0]
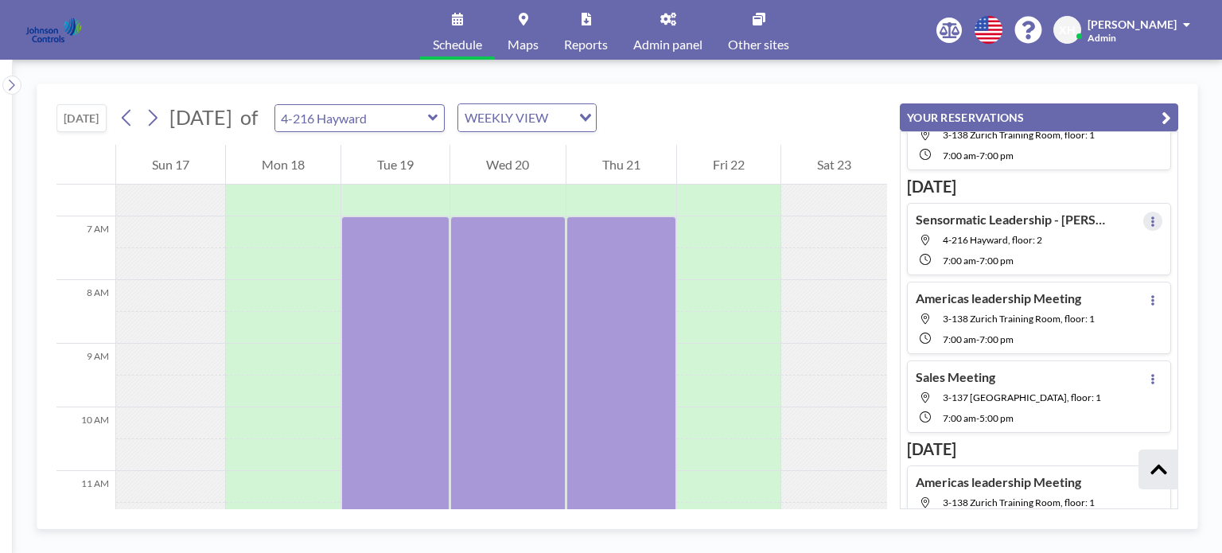
click at [1143, 212] on button at bounding box center [1152, 221] width 19 height 19
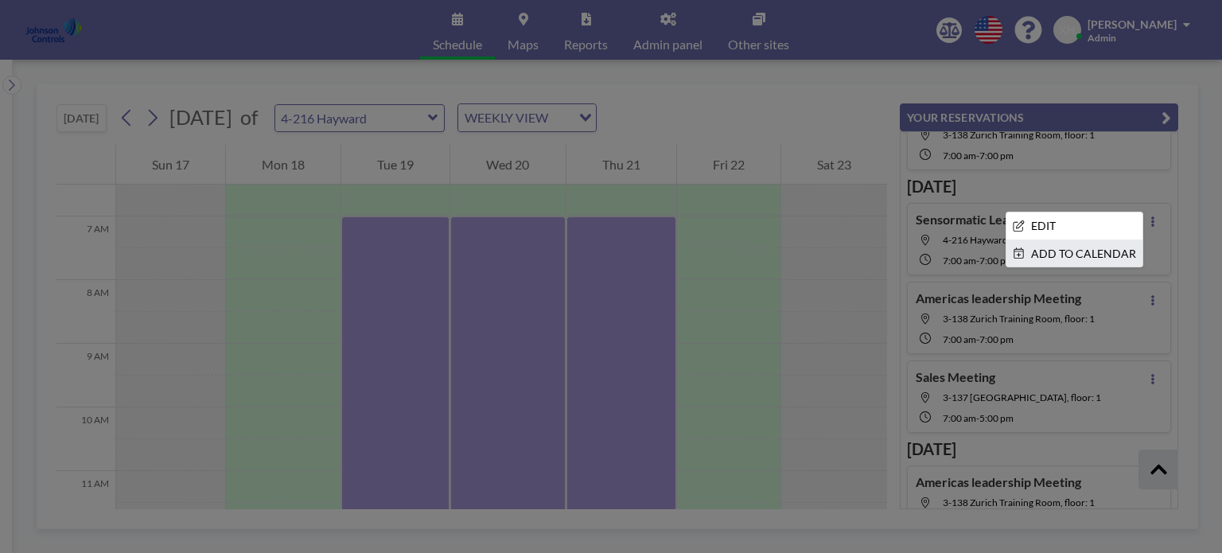
click at [1074, 241] on li "ADD TO CALENDAR" at bounding box center [1074, 253] width 136 height 27
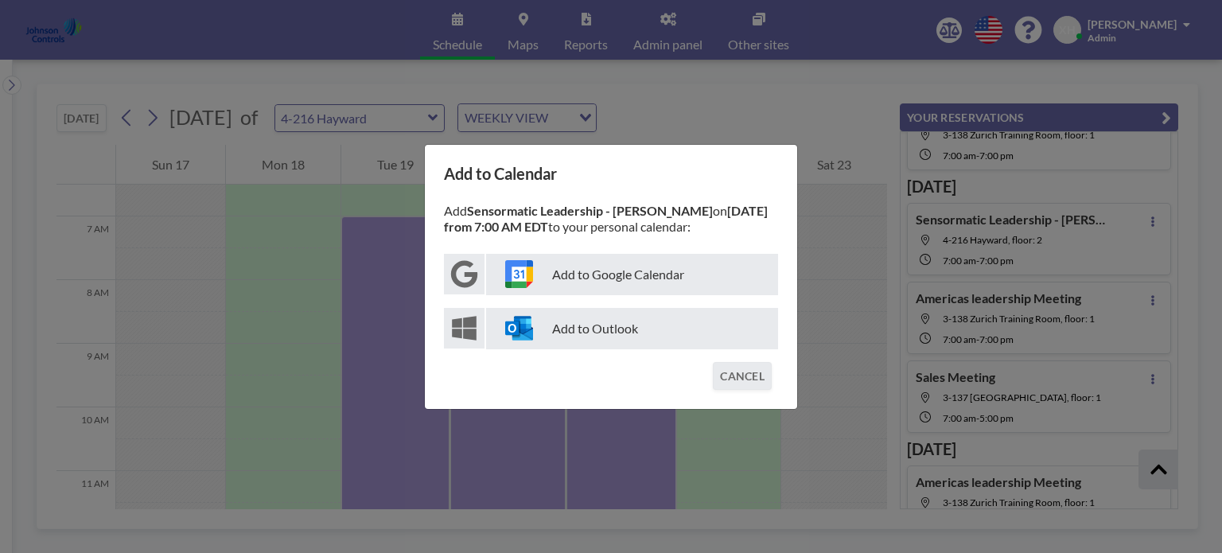
click at [566, 325] on p "Add to Outlook" at bounding box center [632, 328] width 292 height 41
click at [735, 101] on div "Add to Calendar Add Sensormatic Leadership - [PERSON_NAME] on [DATE] from 7:00 …" at bounding box center [611, 276] width 1222 height 553
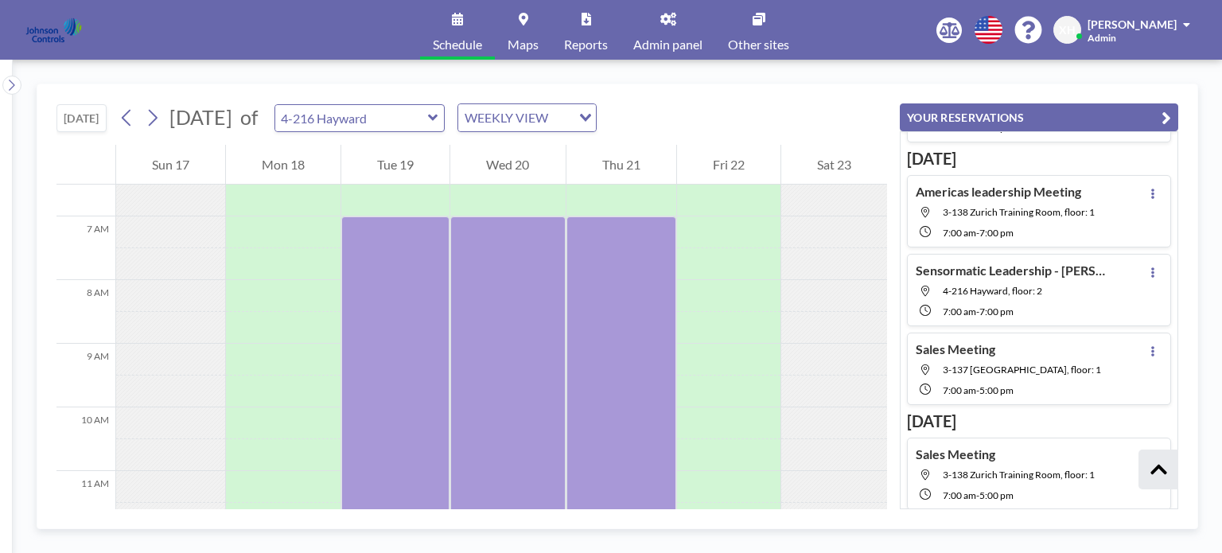
scroll to position [904, 0]
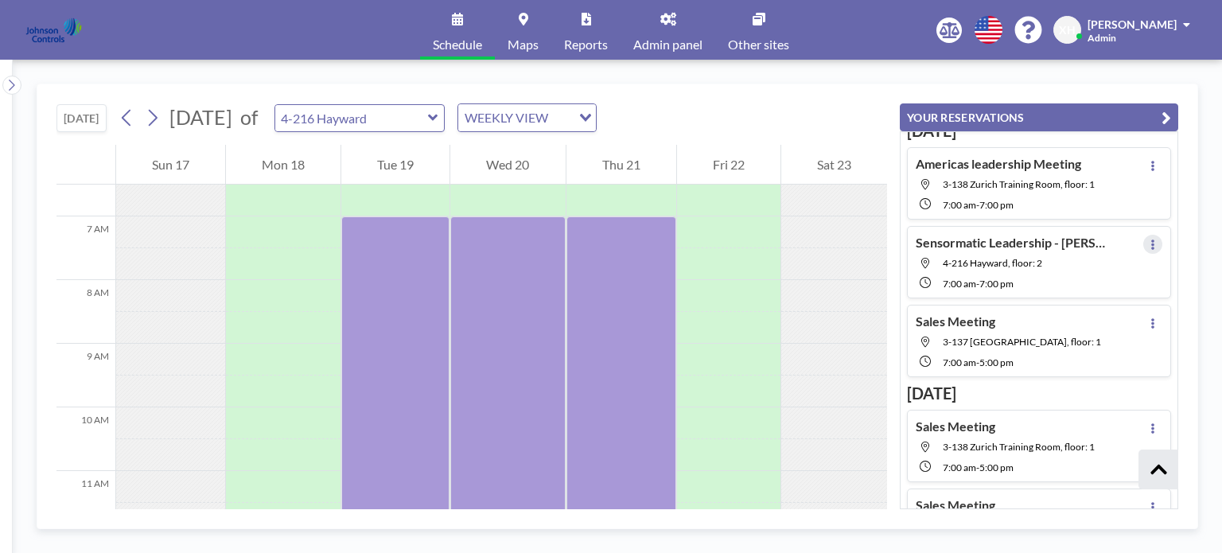
click at [1150, 239] on icon at bounding box center [1153, 244] width 6 height 10
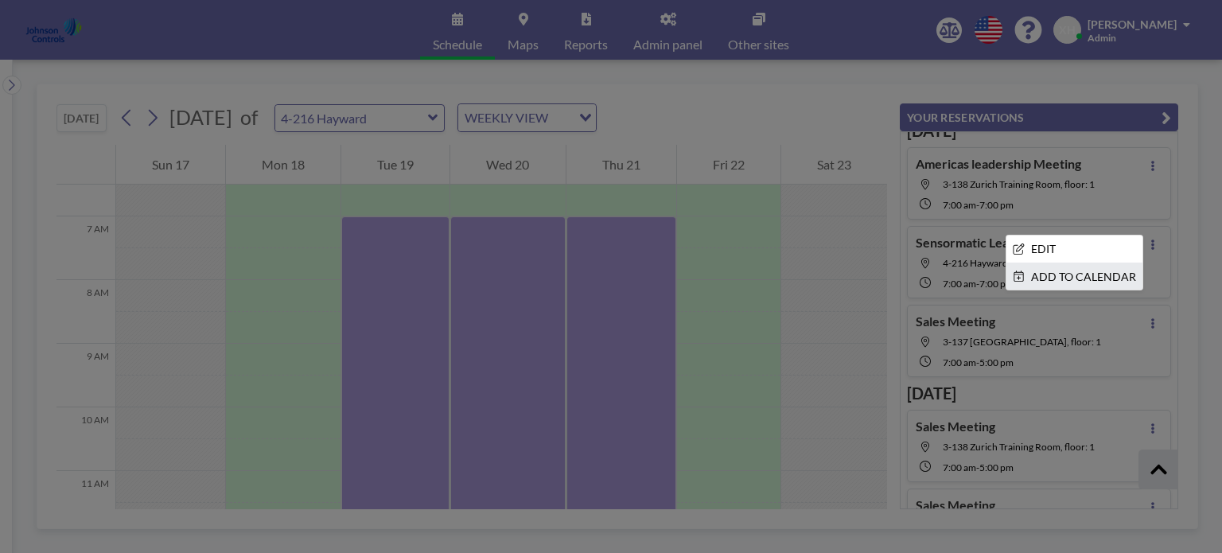
click at [1097, 263] on li "ADD TO CALENDAR" at bounding box center [1074, 276] width 136 height 27
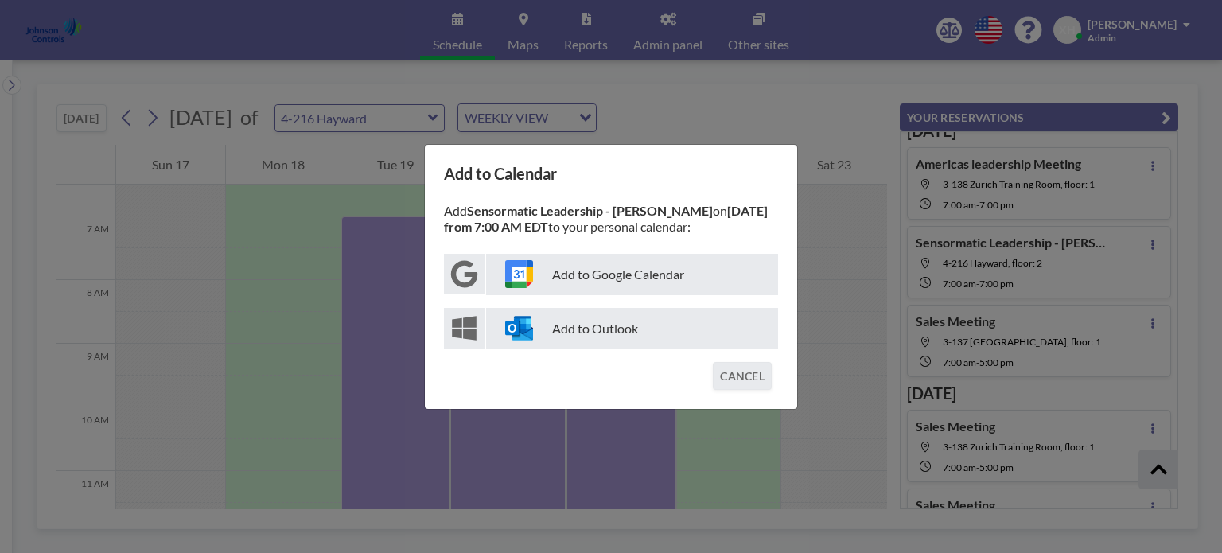
click at [565, 330] on p "Add to Outlook" at bounding box center [632, 328] width 292 height 41
click at [733, 119] on div "Add to Calendar Add Sensormatic Leadership - [PERSON_NAME] on [DATE] from 7:00 …" at bounding box center [611, 276] width 1222 height 553
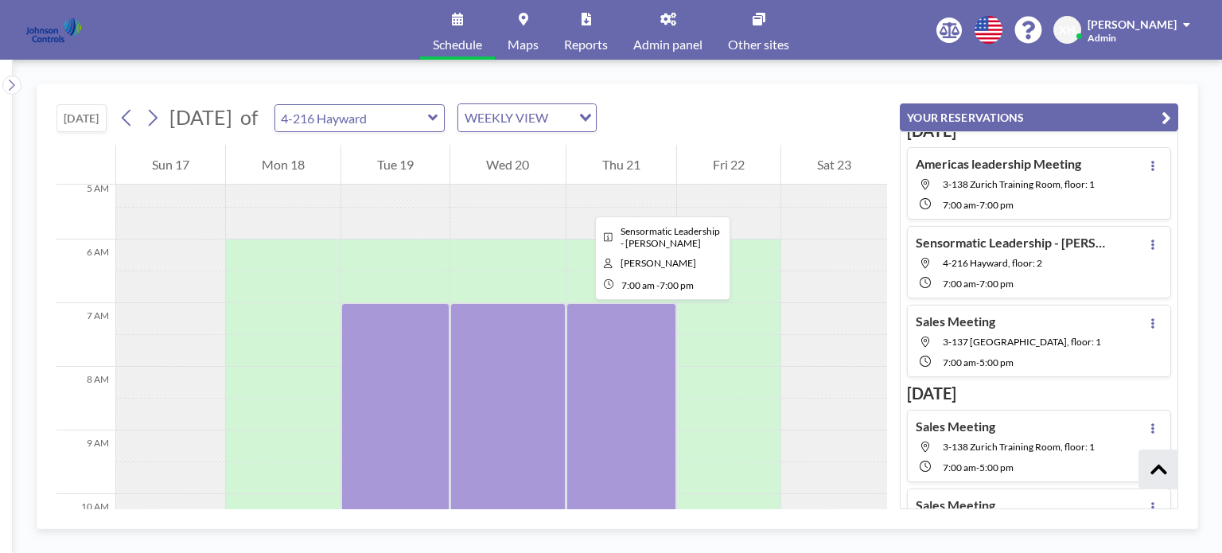
scroll to position [255, 0]
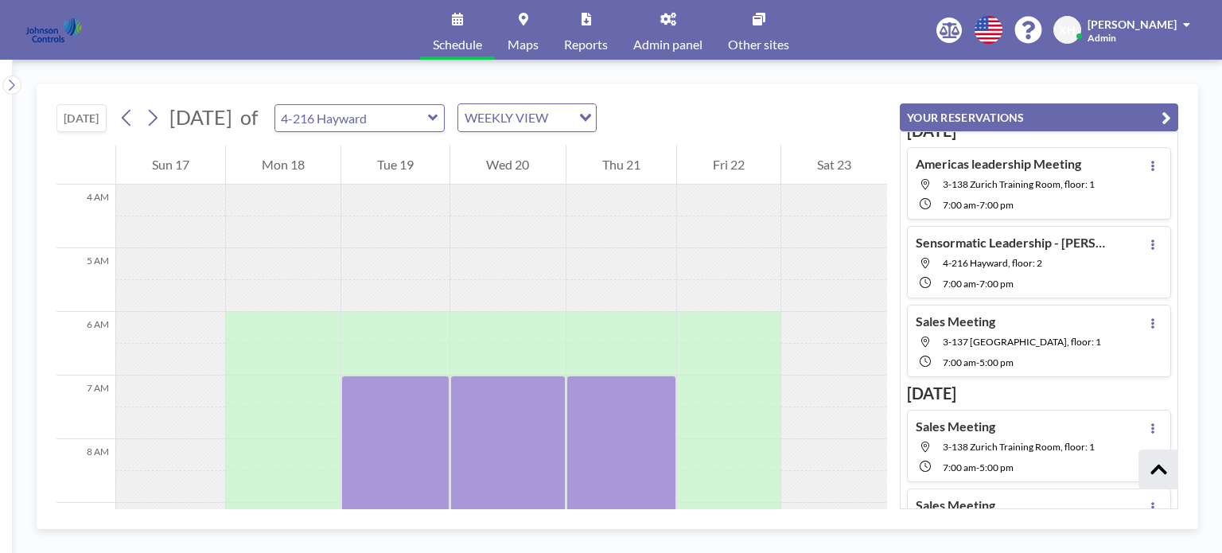
click at [457, 27] on link "Schedule" at bounding box center [457, 30] width 75 height 60
